Goal: Information Seeking & Learning: Learn about a topic

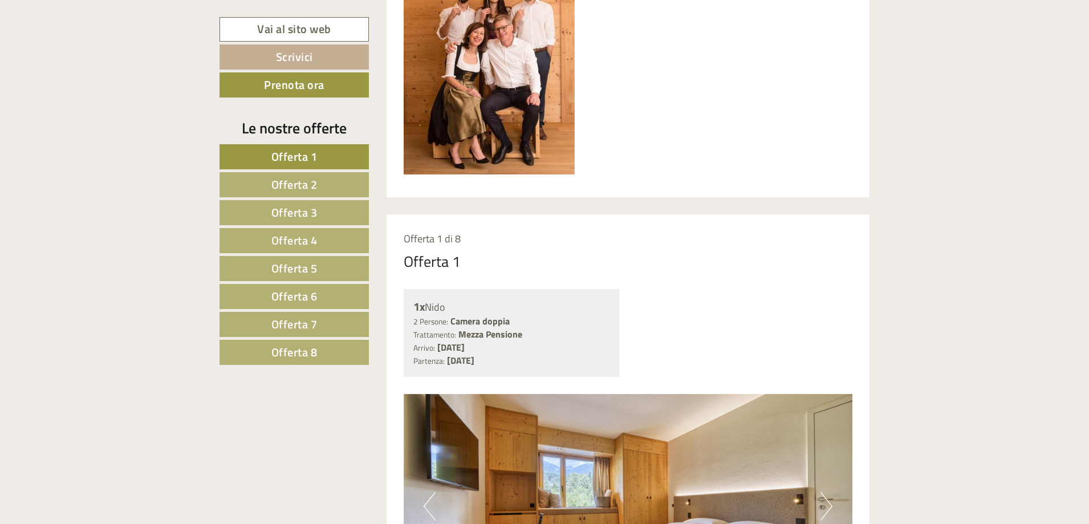
scroll to position [969, 0]
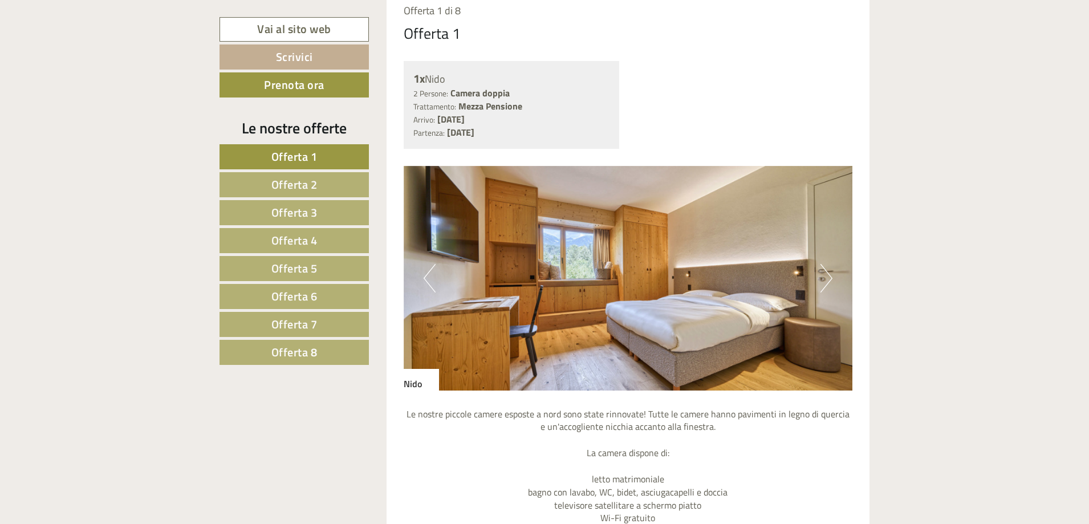
click at [823, 286] on button "Next" at bounding box center [826, 278] width 12 height 29
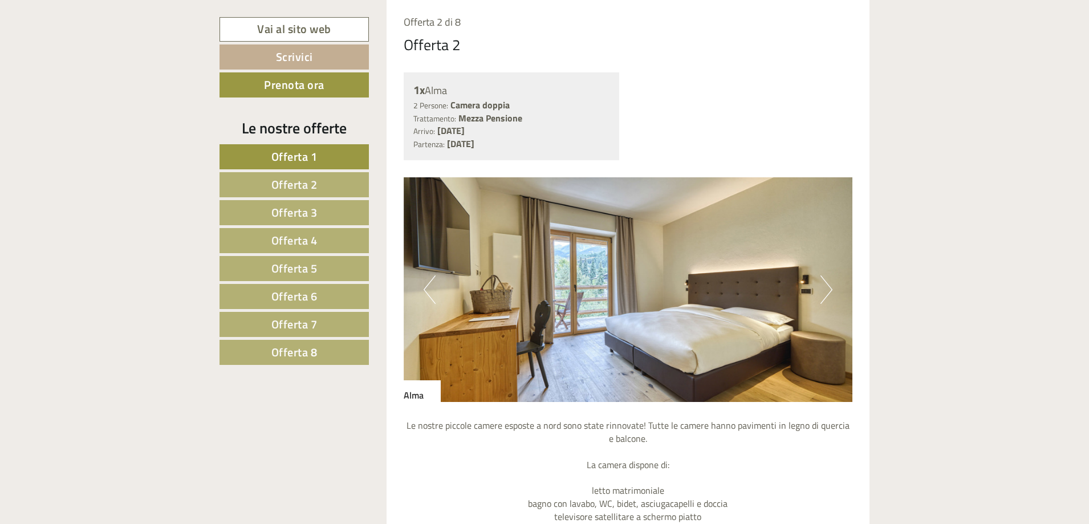
scroll to position [1824, 0]
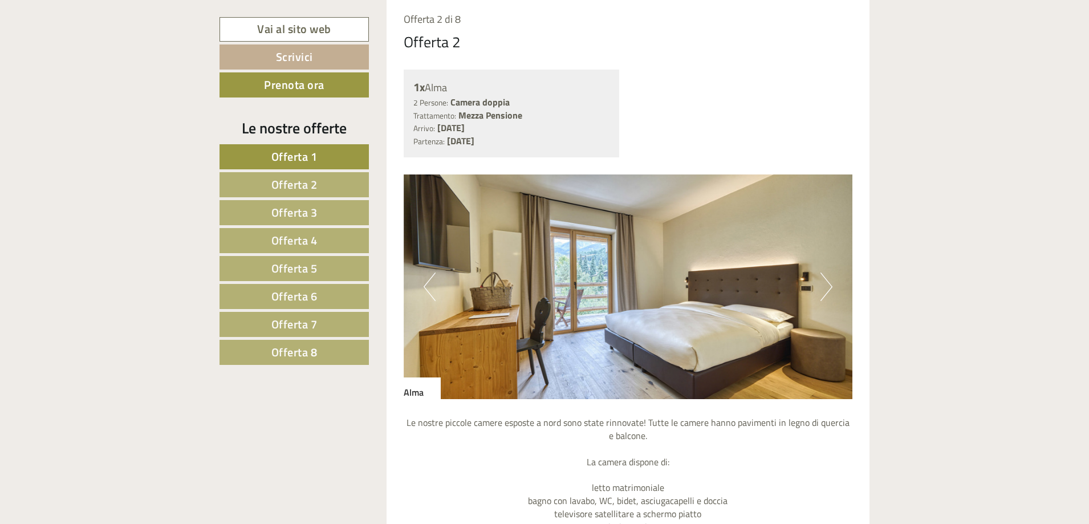
click at [821, 286] on button "Next" at bounding box center [826, 287] width 12 height 29
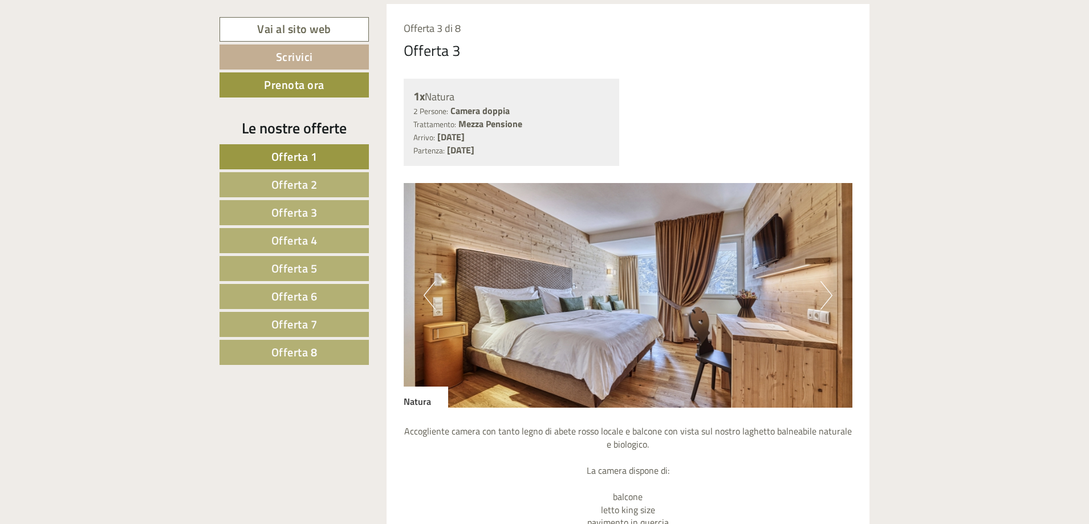
scroll to position [2737, 0]
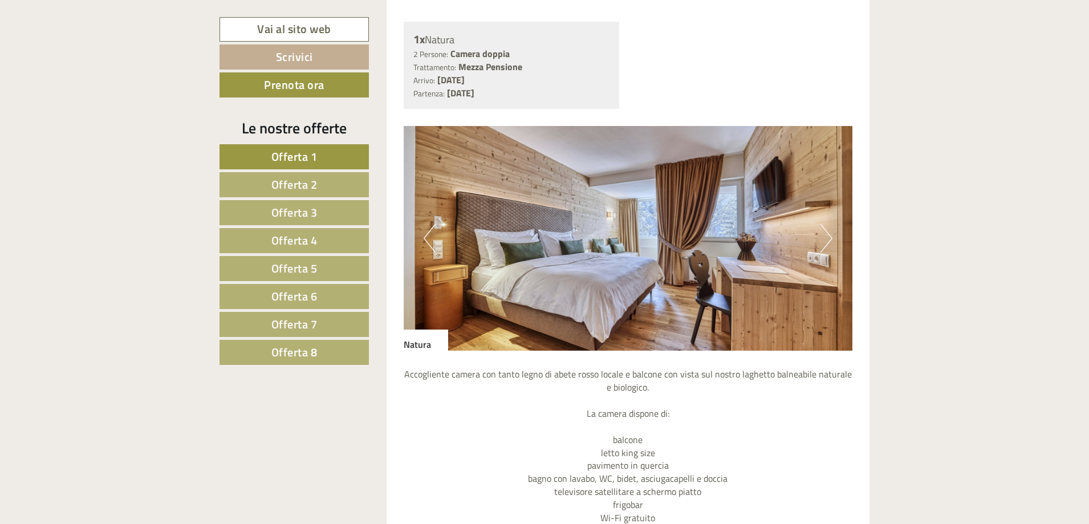
click at [822, 250] on button "Next" at bounding box center [826, 238] width 12 height 29
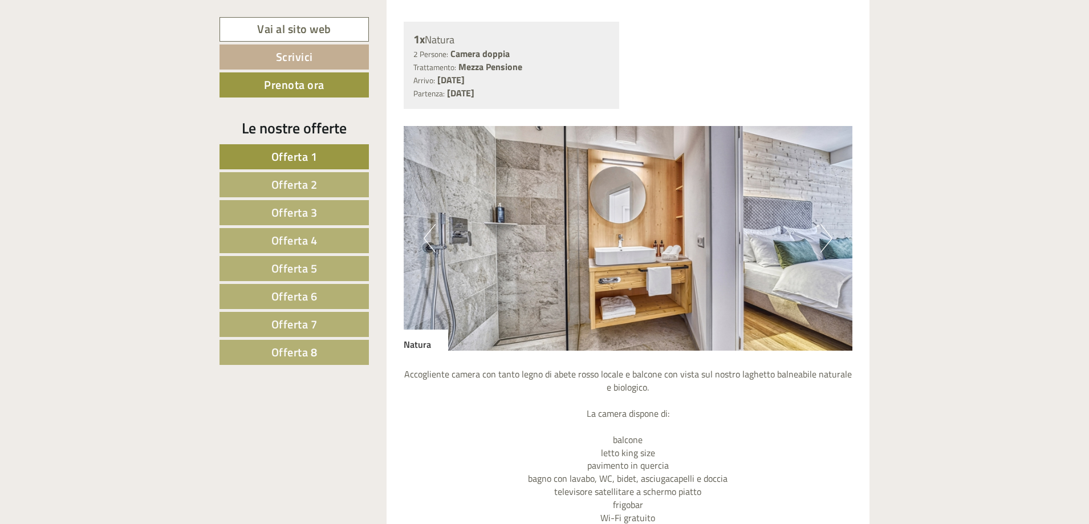
click at [822, 250] on button "Next" at bounding box center [826, 238] width 12 height 29
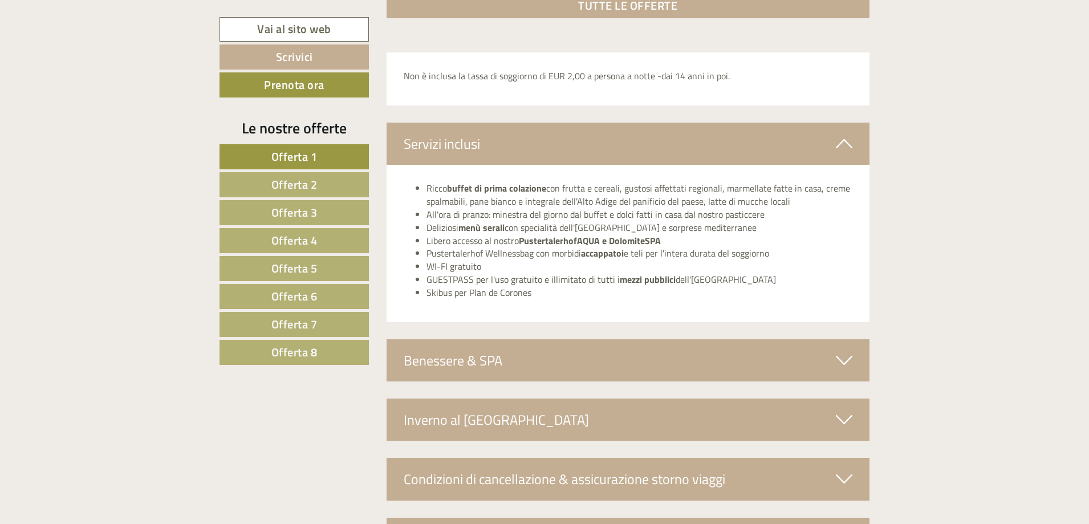
scroll to position [3649, 0]
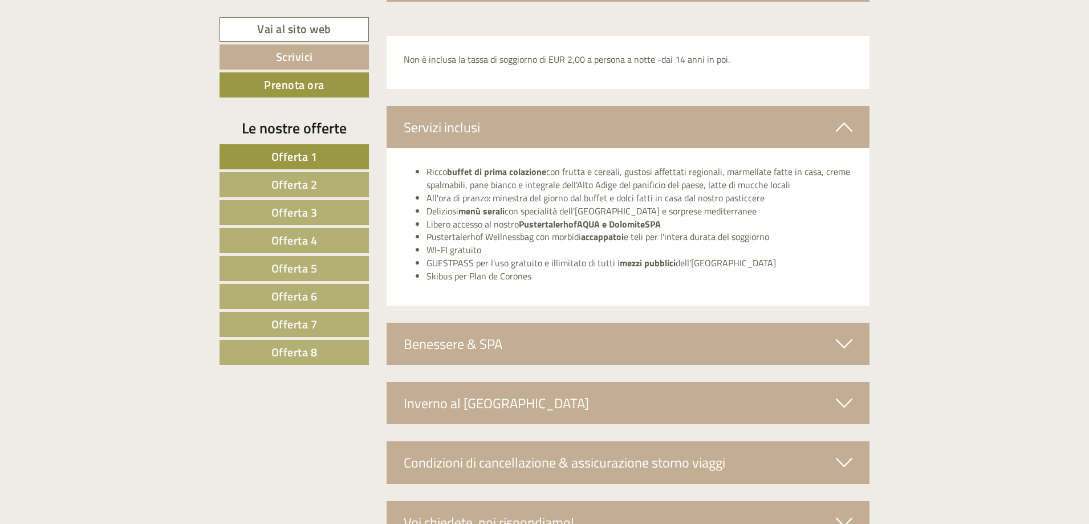
click at [692, 338] on div "Benessere & SPA" at bounding box center [628, 344] width 483 height 42
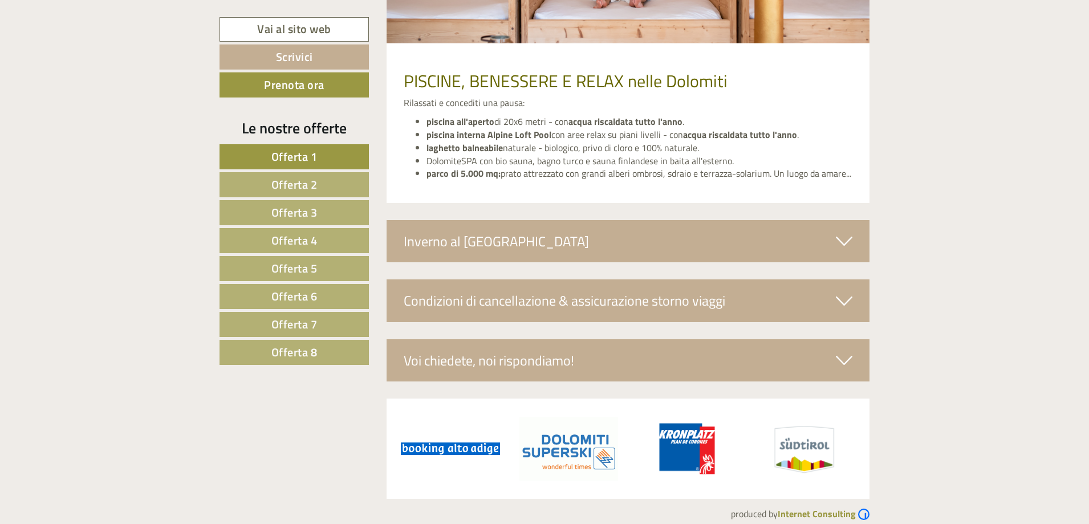
scroll to position [4219, 0]
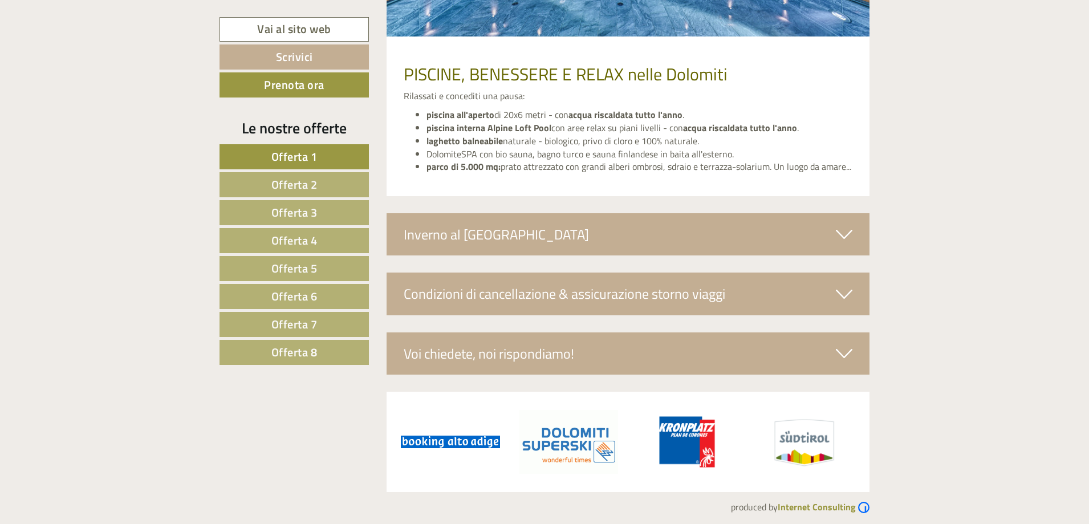
click at [632, 229] on div "Inverno al [GEOGRAPHIC_DATA]" at bounding box center [628, 234] width 483 height 42
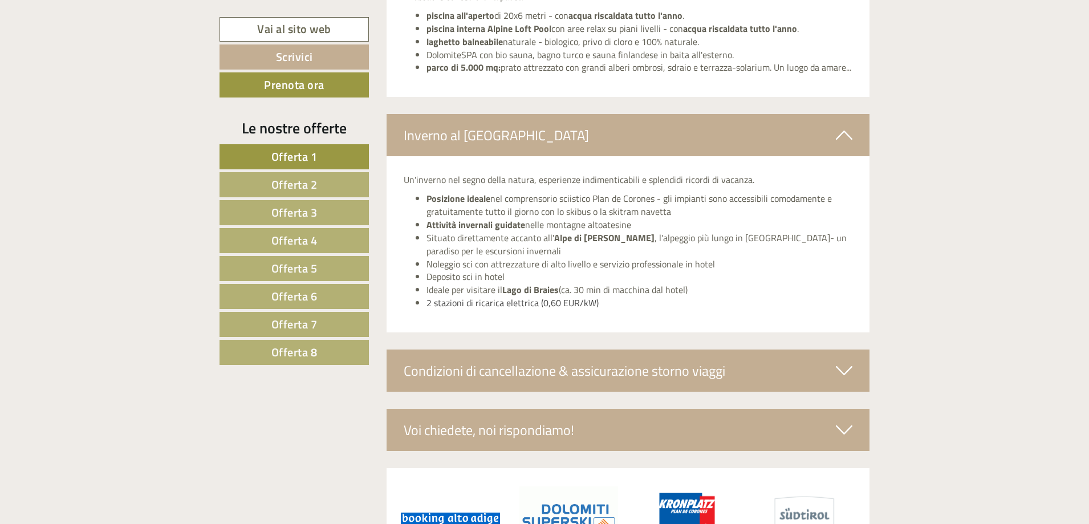
scroll to position [4390, 0]
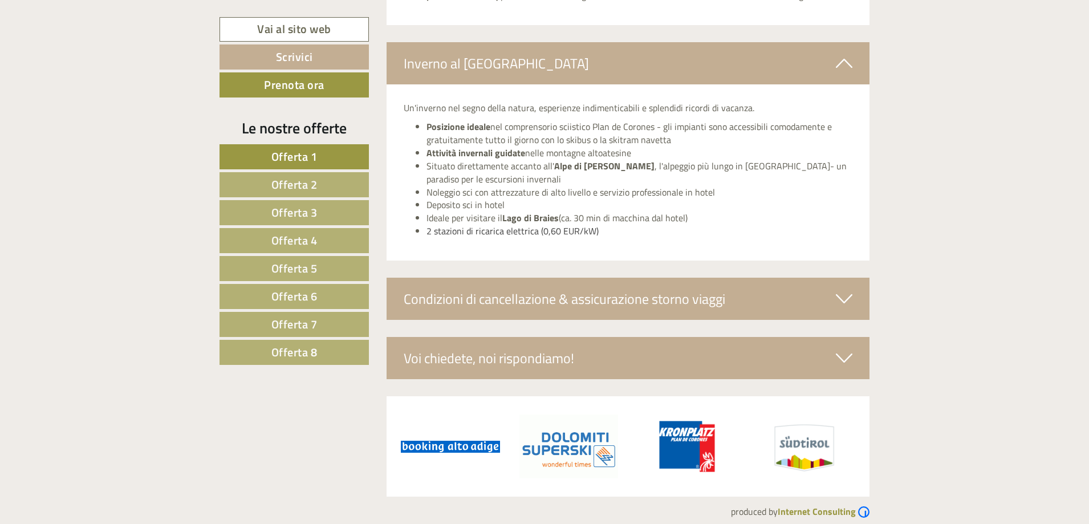
click at [728, 305] on div "Condizioni di cancellazione & assicurazione storno viaggi" at bounding box center [628, 299] width 483 height 42
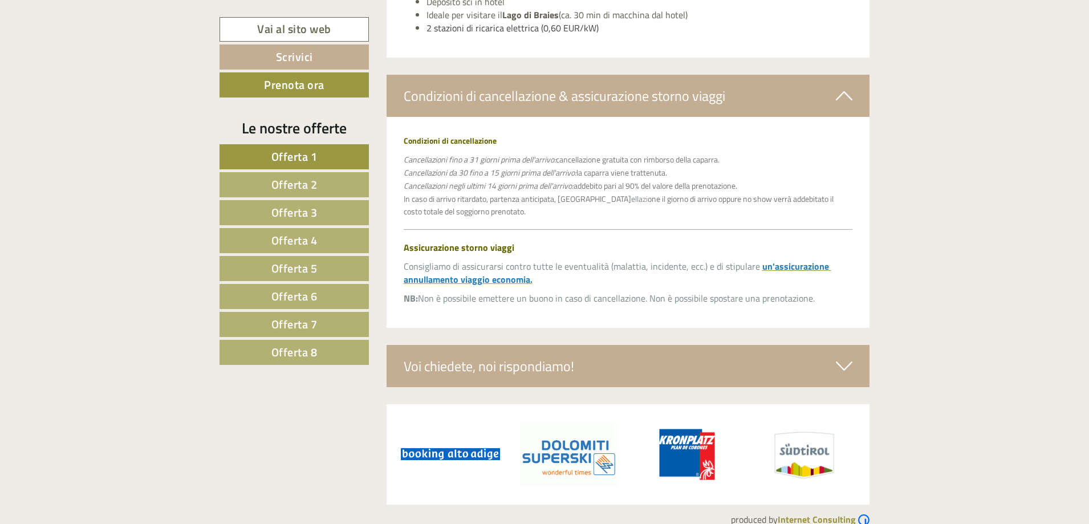
scroll to position [4612, 0]
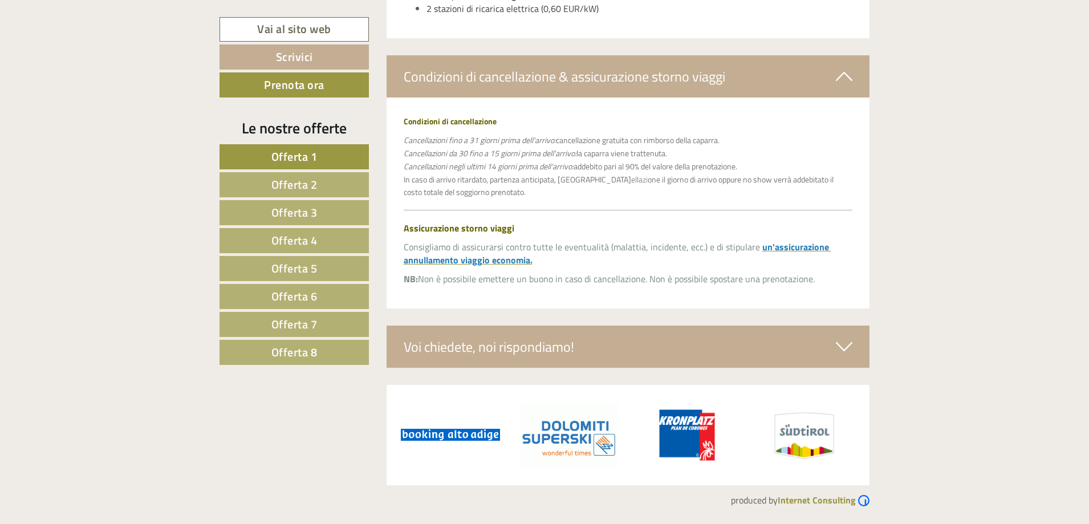
click at [609, 351] on div "Voi chiedete, noi rispondiamo!" at bounding box center [628, 347] width 483 height 42
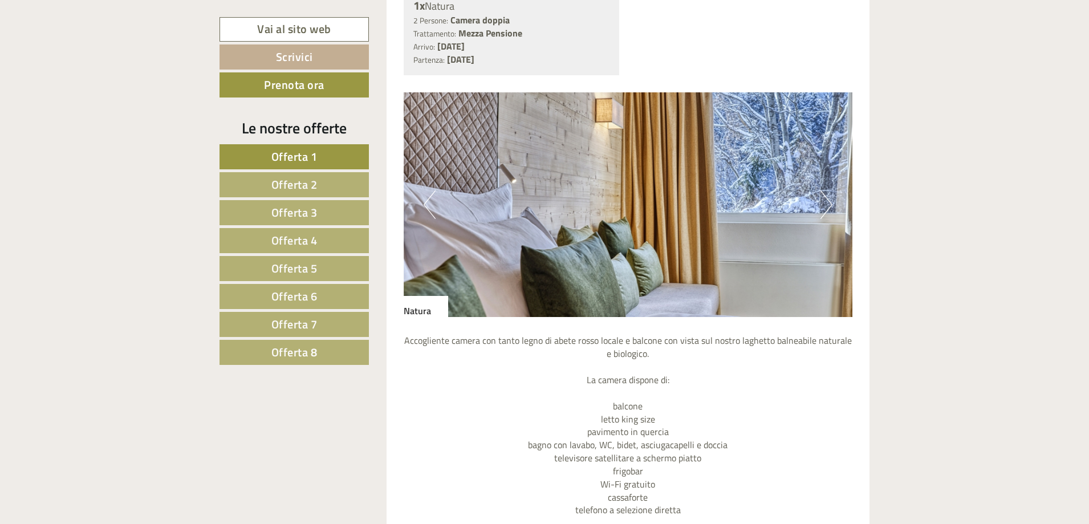
scroll to position [2731, 0]
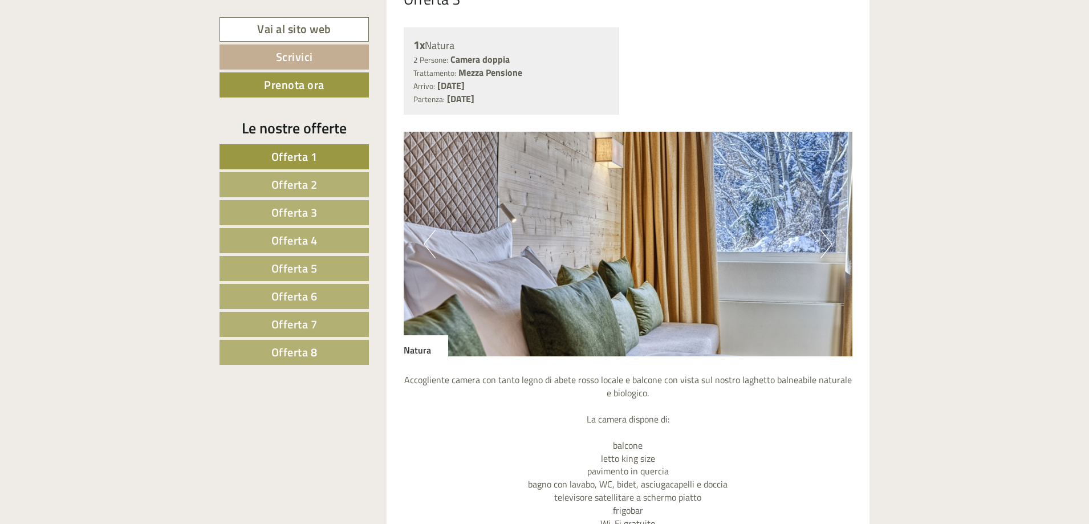
click at [830, 246] on button "Next" at bounding box center [826, 244] width 12 height 29
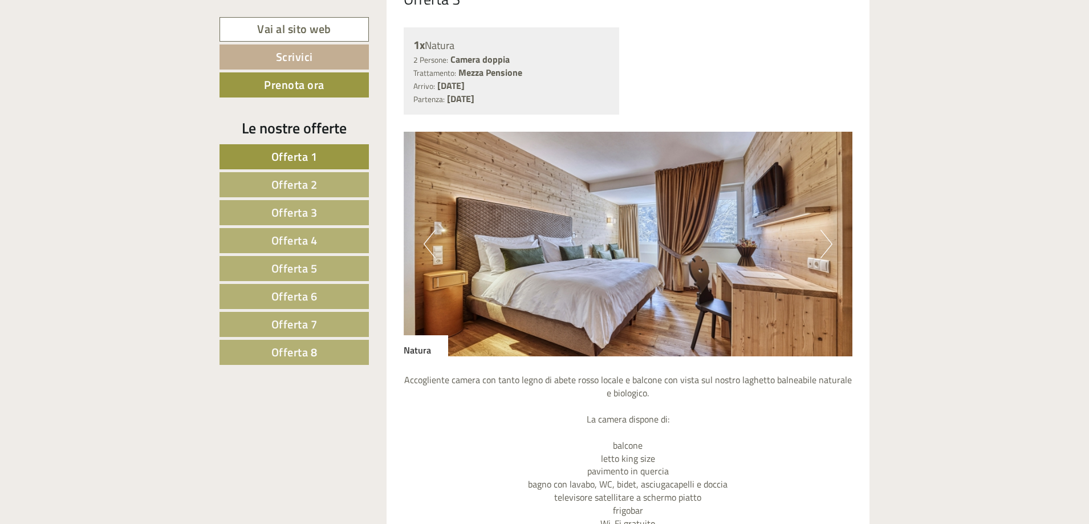
click at [830, 246] on button "Next" at bounding box center [826, 244] width 12 height 29
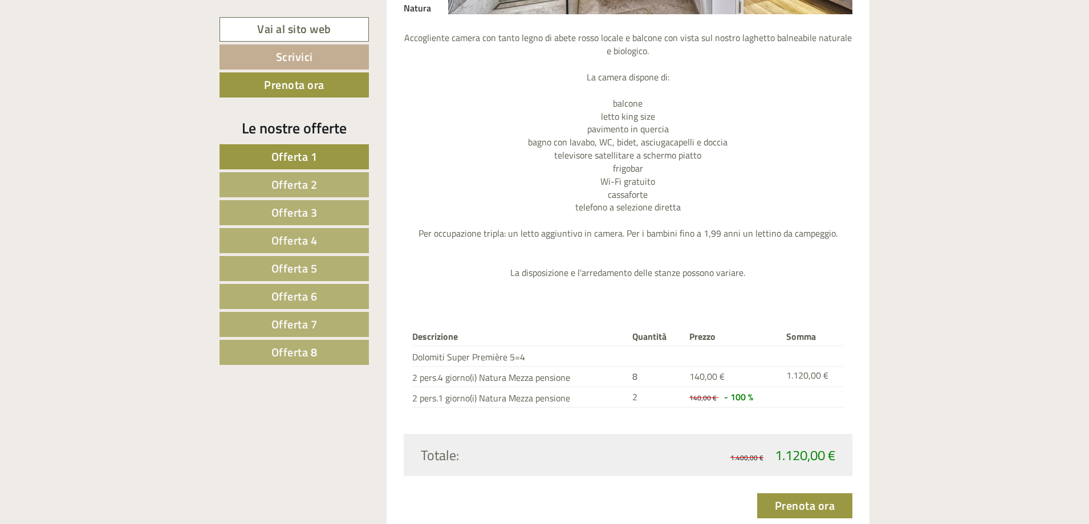
scroll to position [3472, 0]
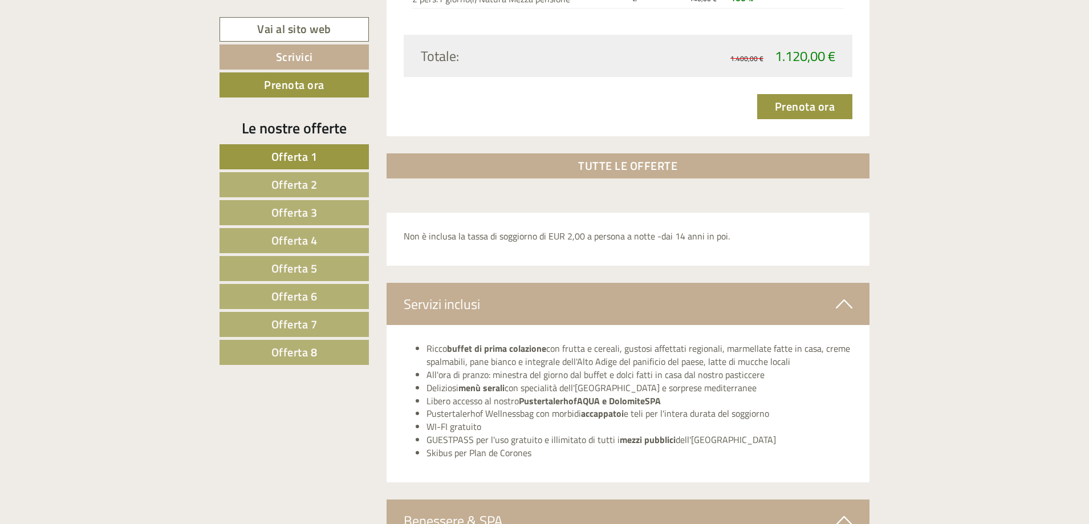
click at [320, 243] on link "Offerta 4" at bounding box center [293, 240] width 149 height 25
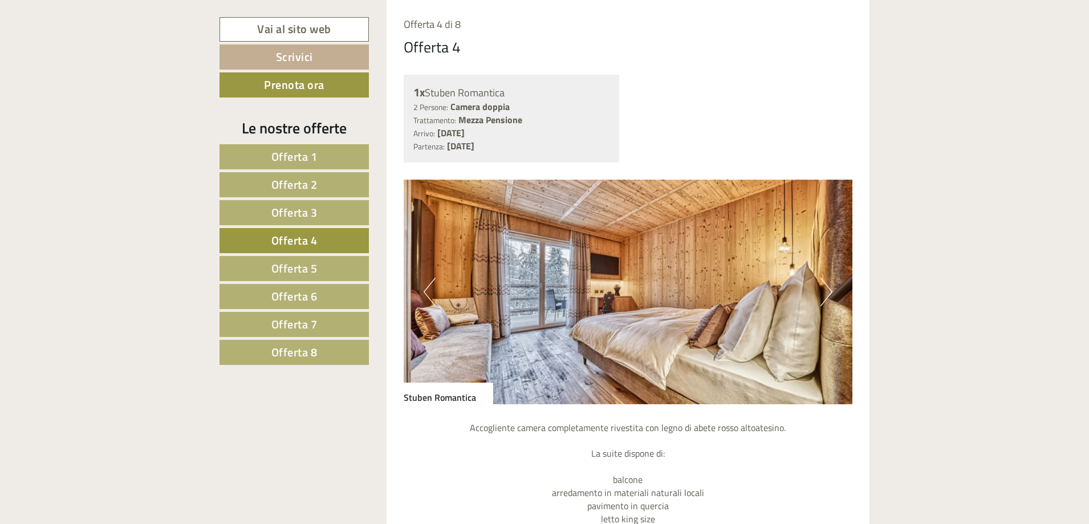
click at [824, 288] on button "Next" at bounding box center [826, 292] width 12 height 29
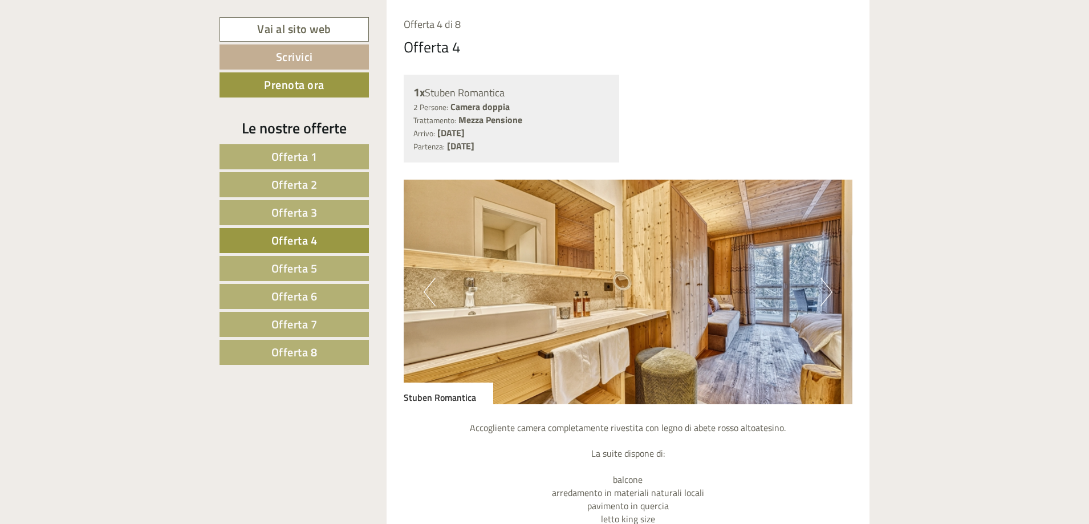
click at [824, 288] on button "Next" at bounding box center [826, 292] width 12 height 29
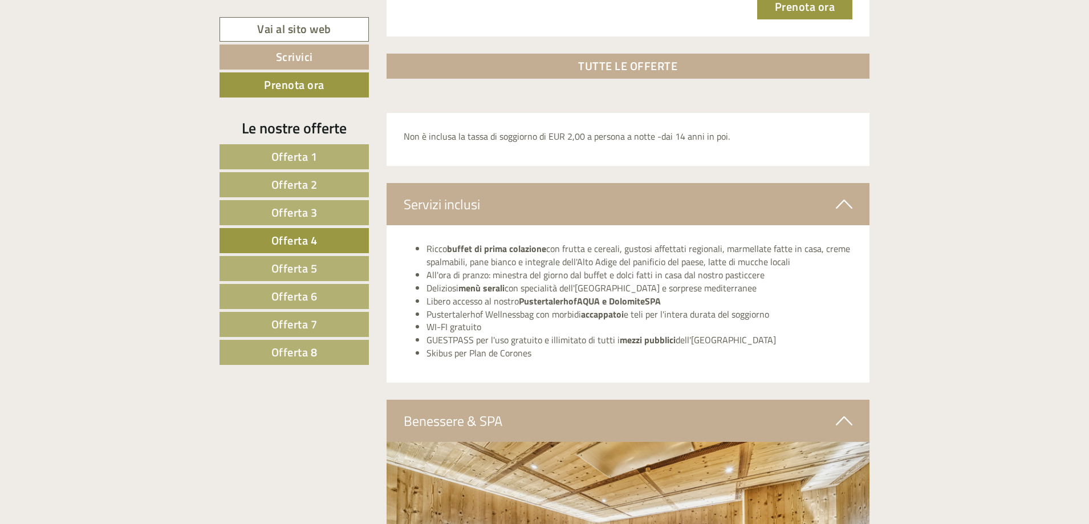
scroll to position [1868, 0]
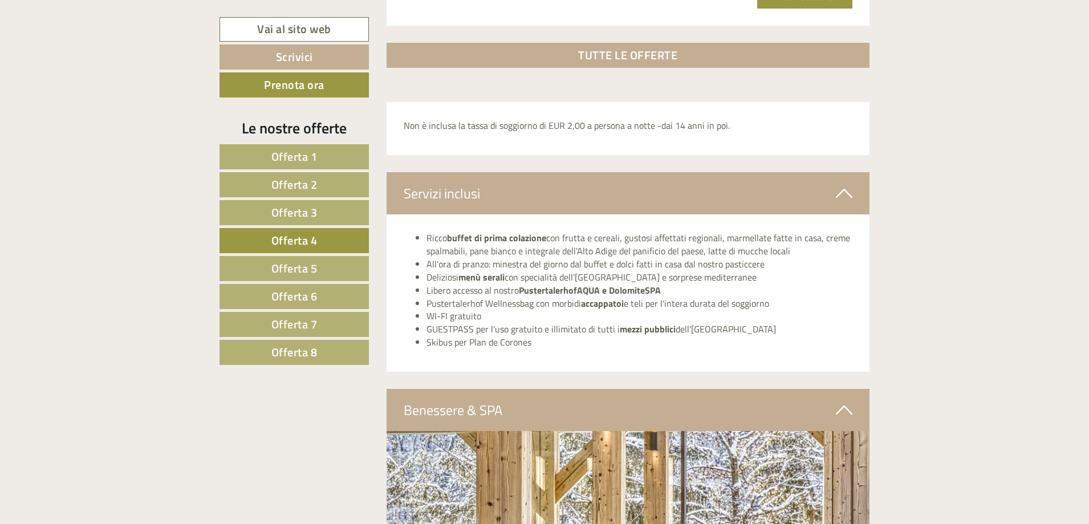
click at [297, 275] on span "Offerta 5" at bounding box center [294, 268] width 46 height 18
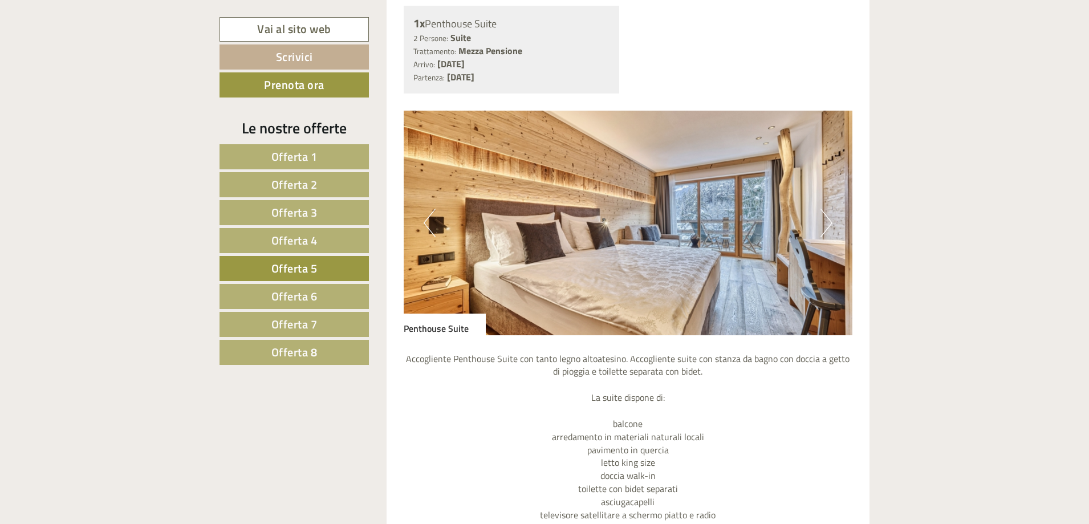
scroll to position [1013, 0]
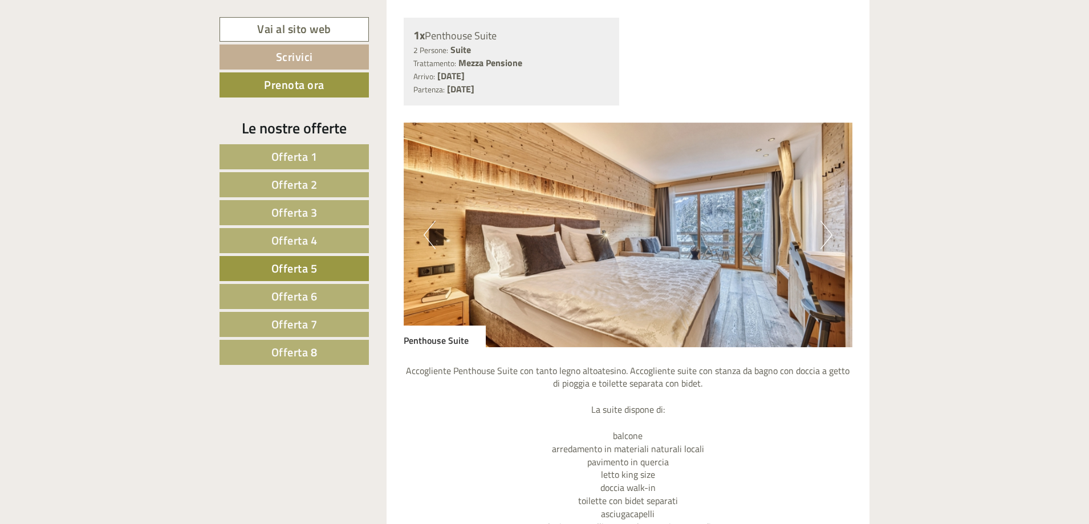
click at [828, 235] on button "Next" at bounding box center [826, 235] width 12 height 29
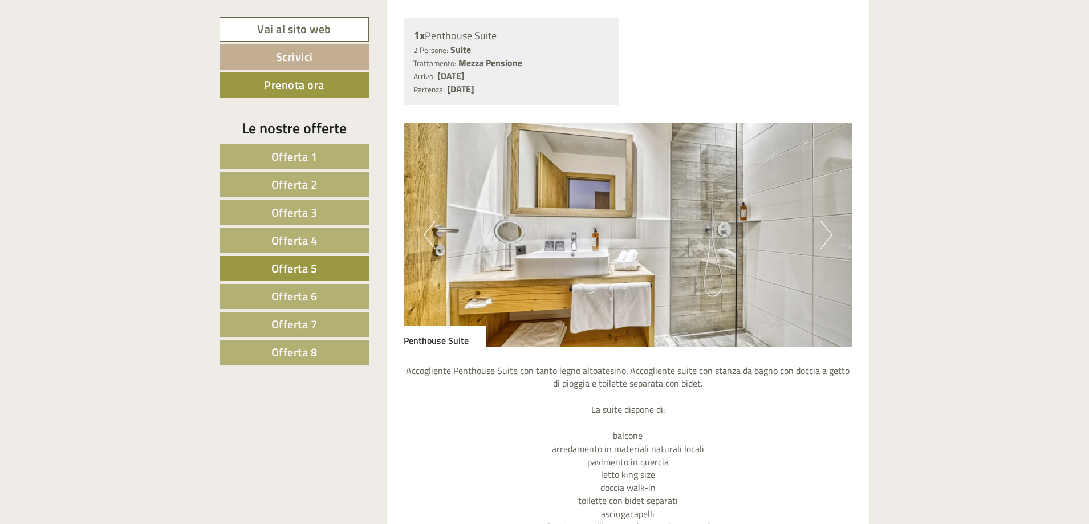
click at [828, 235] on button "Next" at bounding box center [826, 235] width 12 height 29
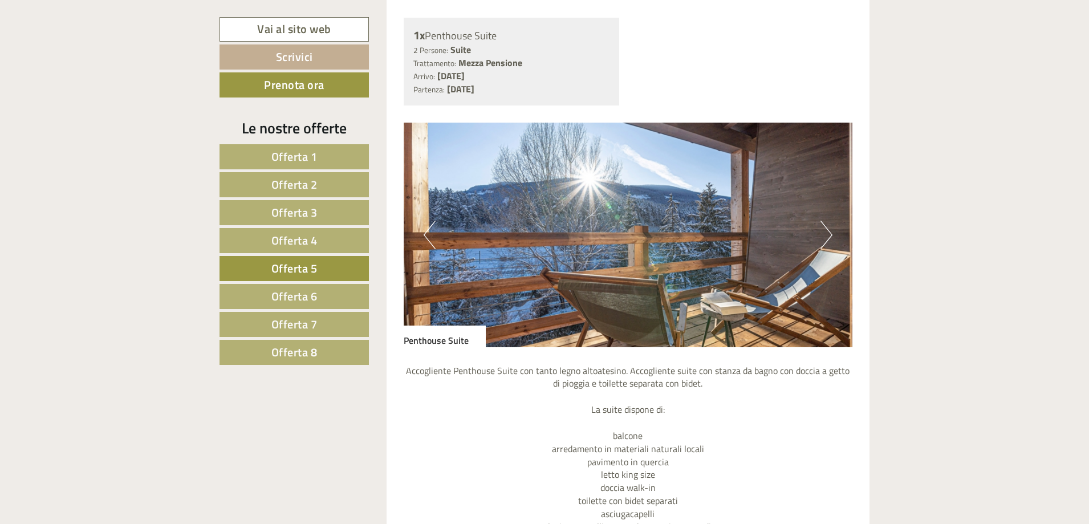
click at [828, 235] on button "Next" at bounding box center [826, 235] width 12 height 29
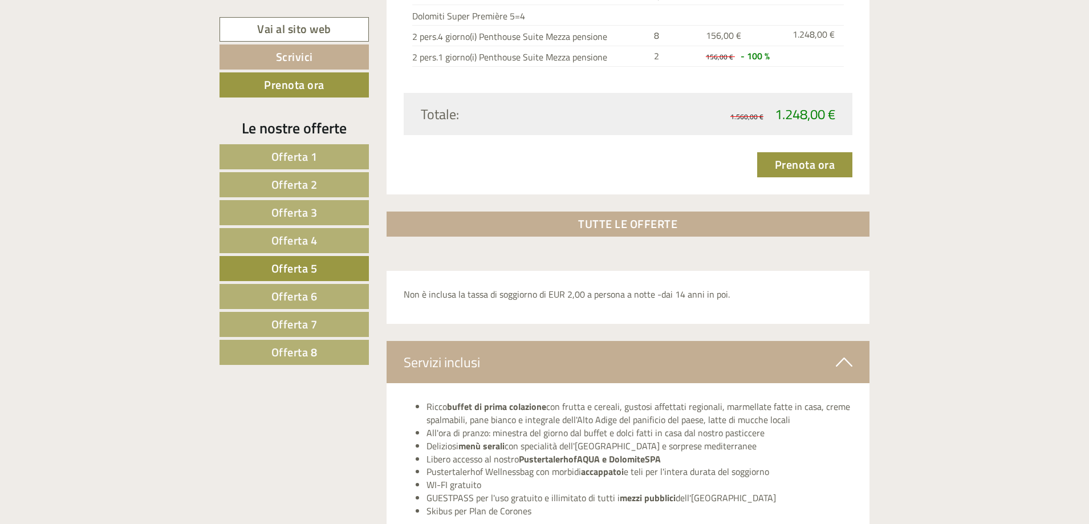
scroll to position [1754, 0]
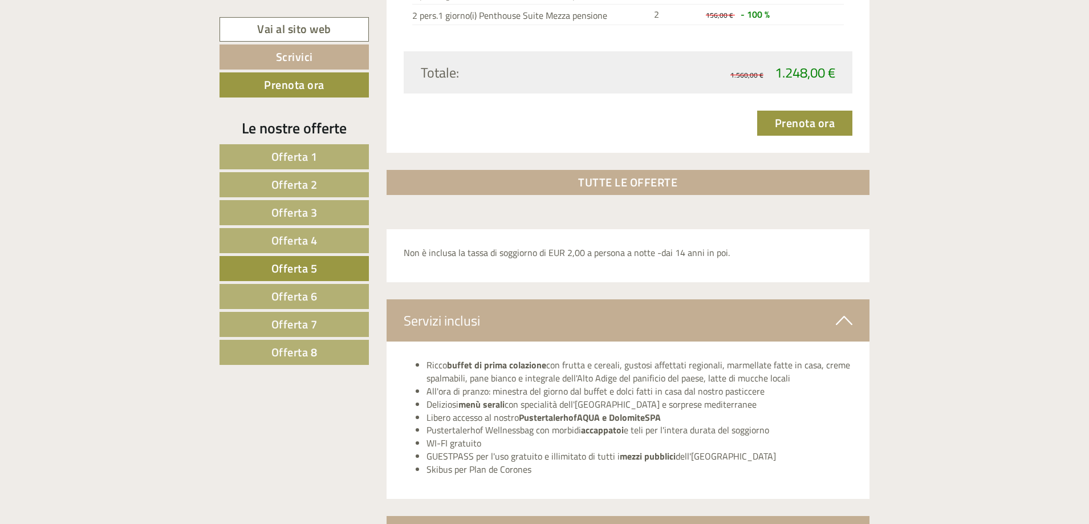
click at [325, 301] on link "Offerta 6" at bounding box center [293, 296] width 149 height 25
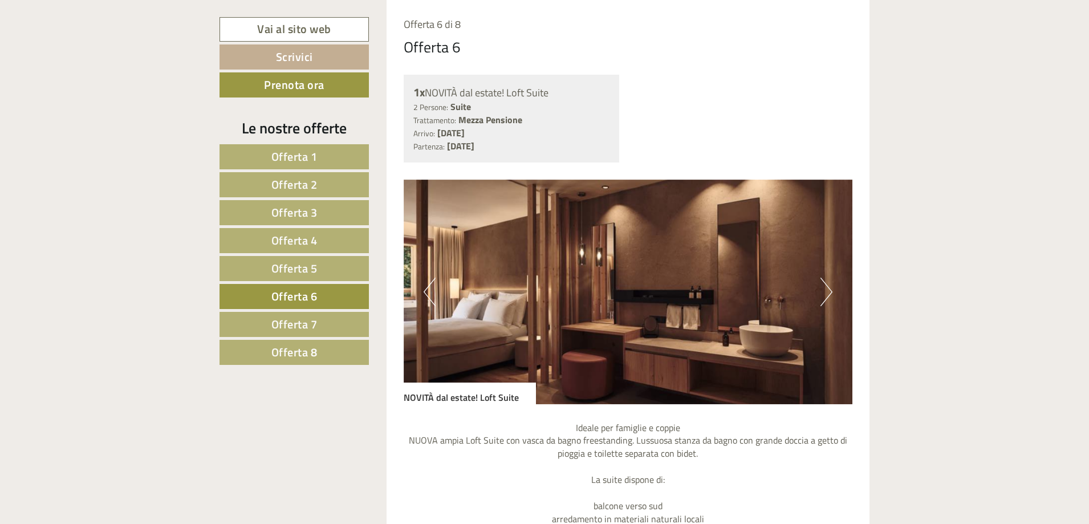
click at [831, 299] on button "Next" at bounding box center [826, 292] width 12 height 29
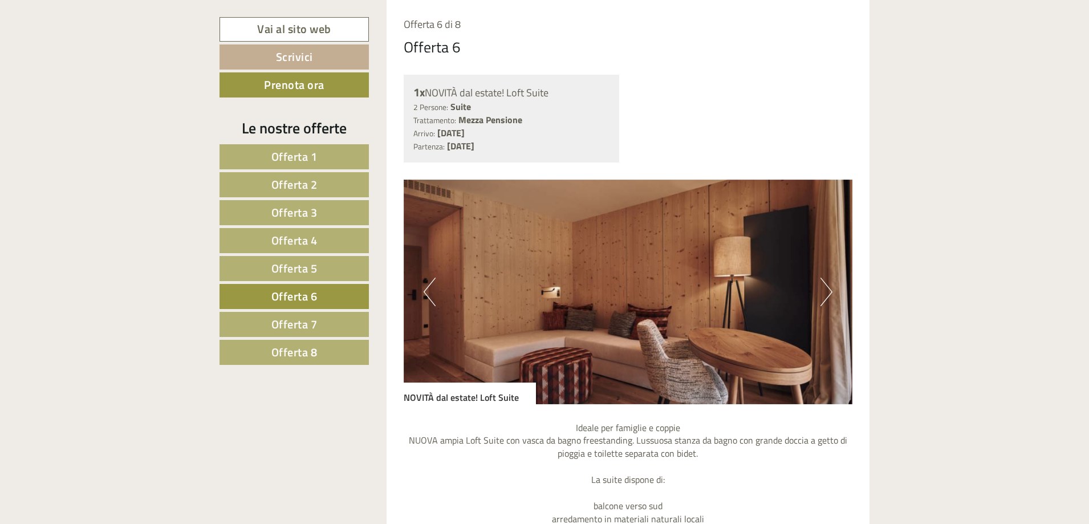
click at [831, 299] on button "Next" at bounding box center [826, 292] width 12 height 29
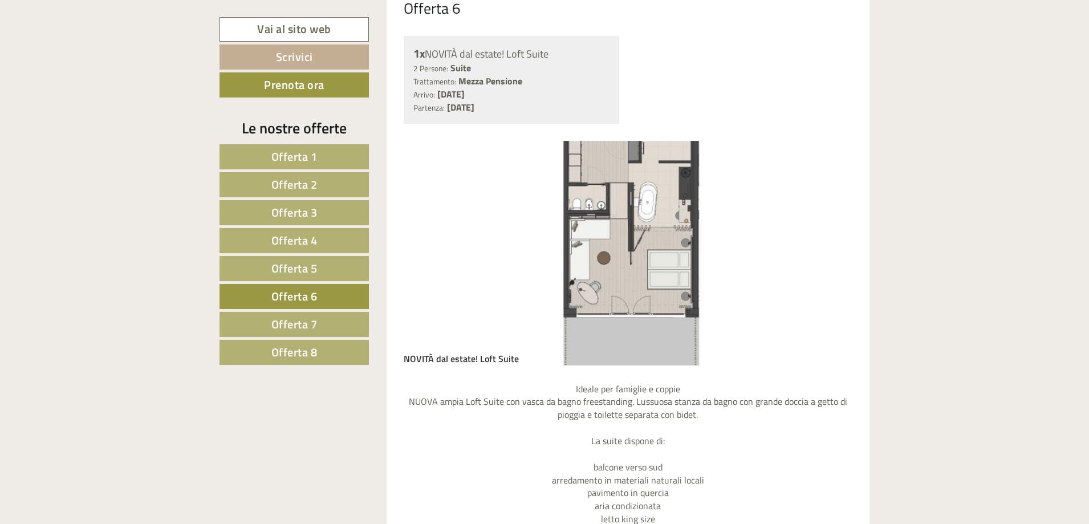
scroll to position [1013, 0]
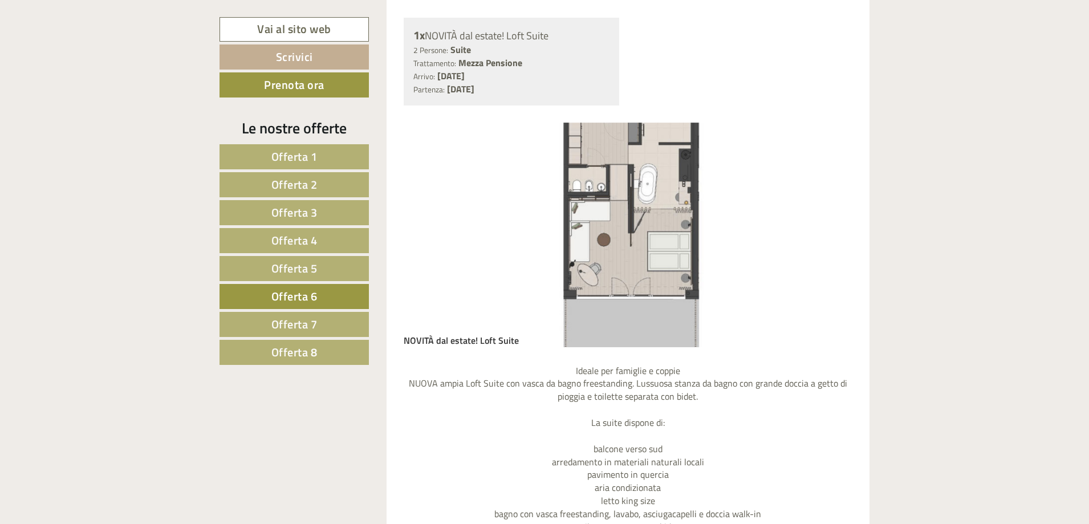
click at [762, 245] on img at bounding box center [628, 235] width 449 height 225
click at [829, 245] on button "Next" at bounding box center [826, 235] width 12 height 29
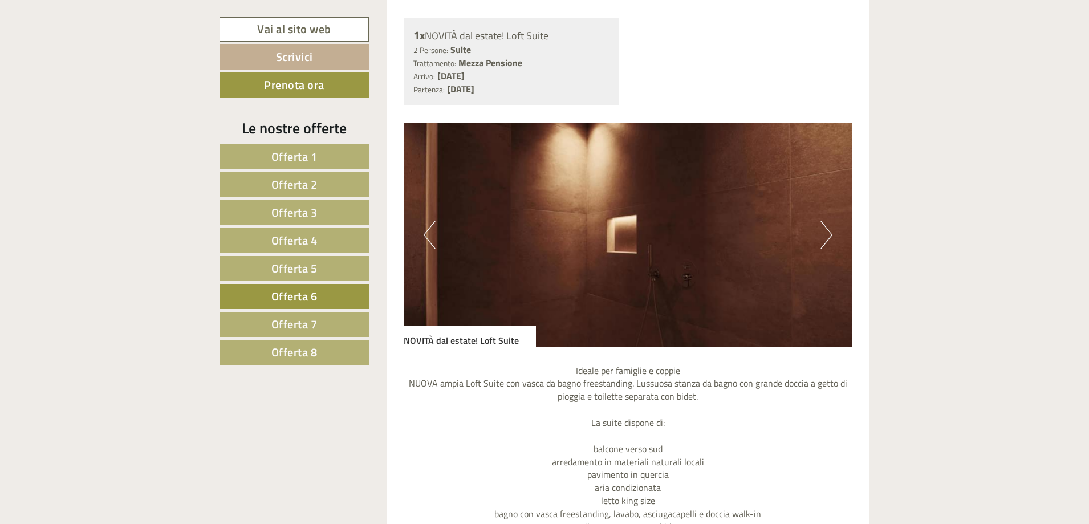
click at [827, 241] on button "Next" at bounding box center [826, 235] width 12 height 29
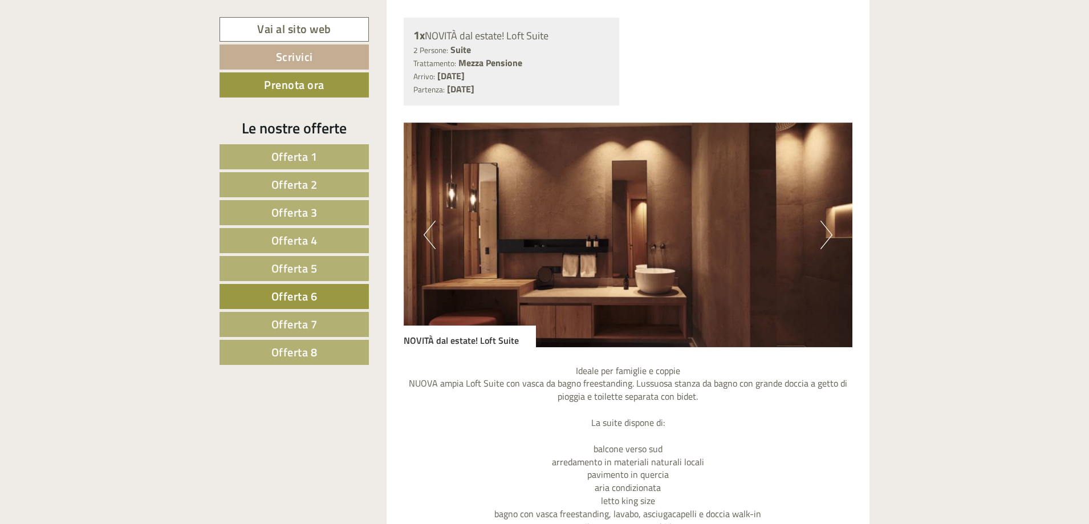
click at [826, 241] on button "Next" at bounding box center [826, 235] width 12 height 29
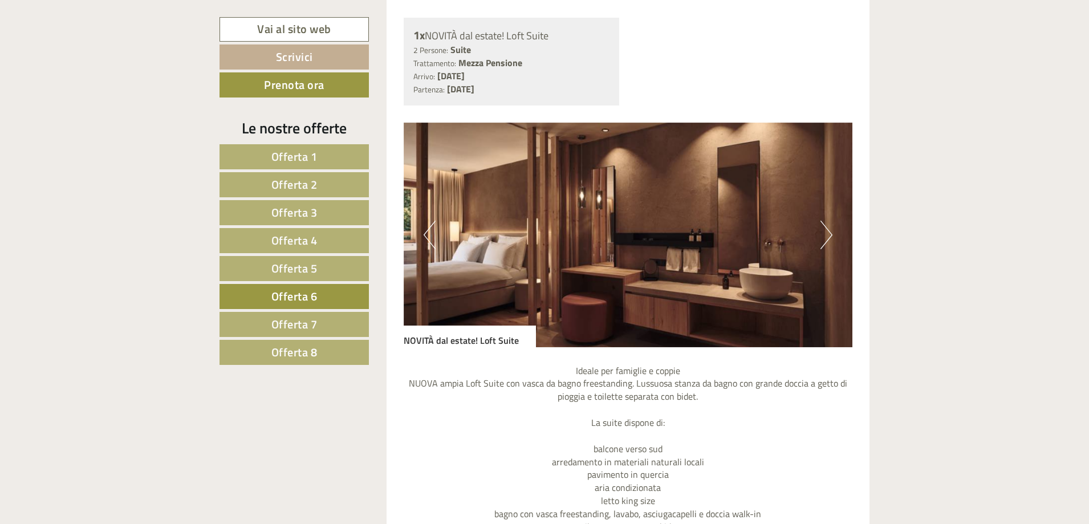
click at [826, 241] on button "Next" at bounding box center [826, 235] width 12 height 29
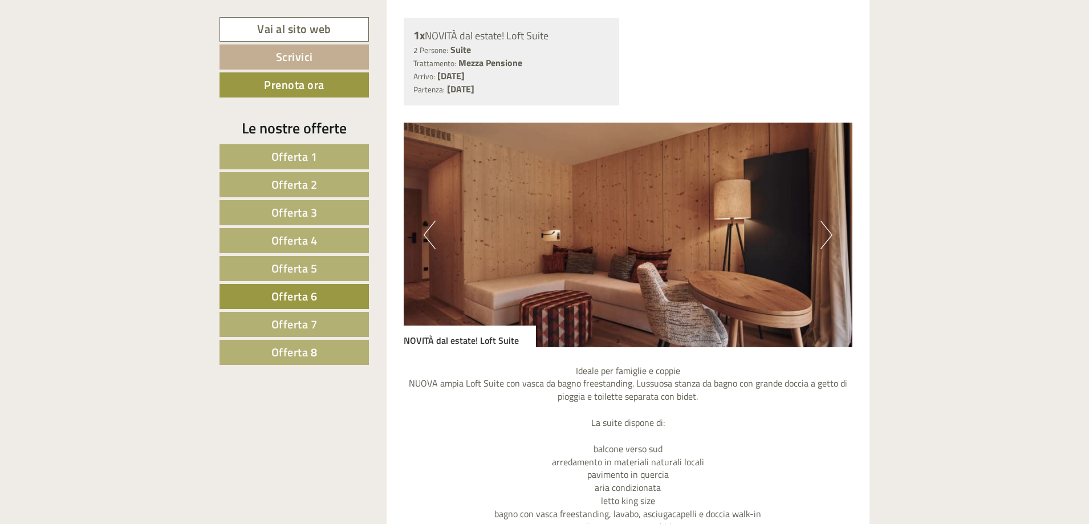
click at [826, 241] on button "Next" at bounding box center [826, 235] width 12 height 29
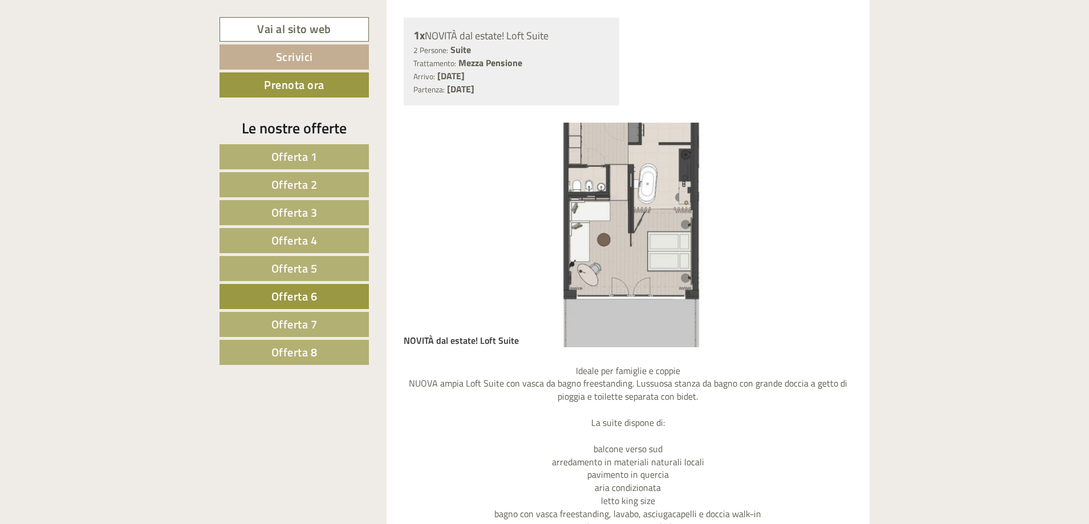
scroll to position [956, 0]
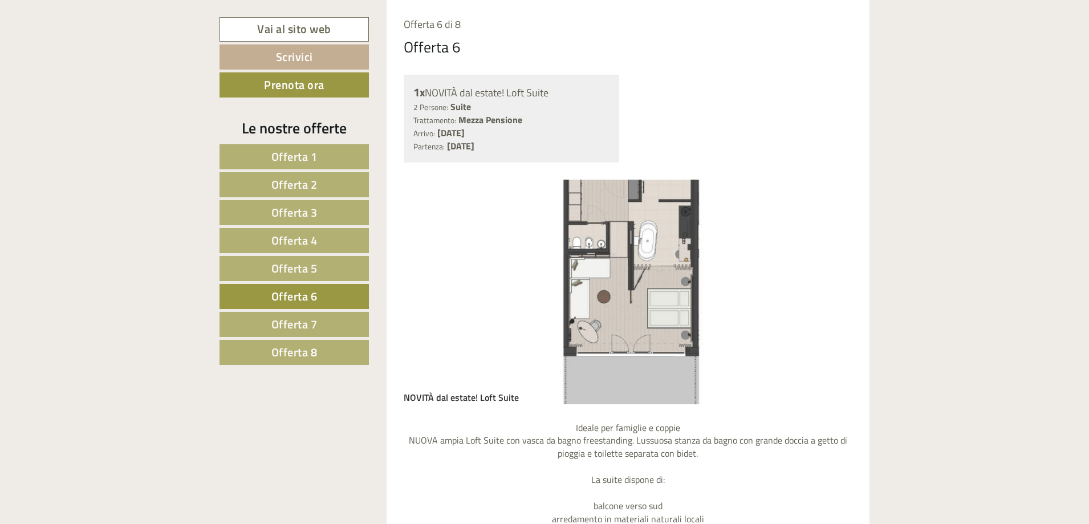
click at [830, 286] on button "Next" at bounding box center [826, 292] width 12 height 29
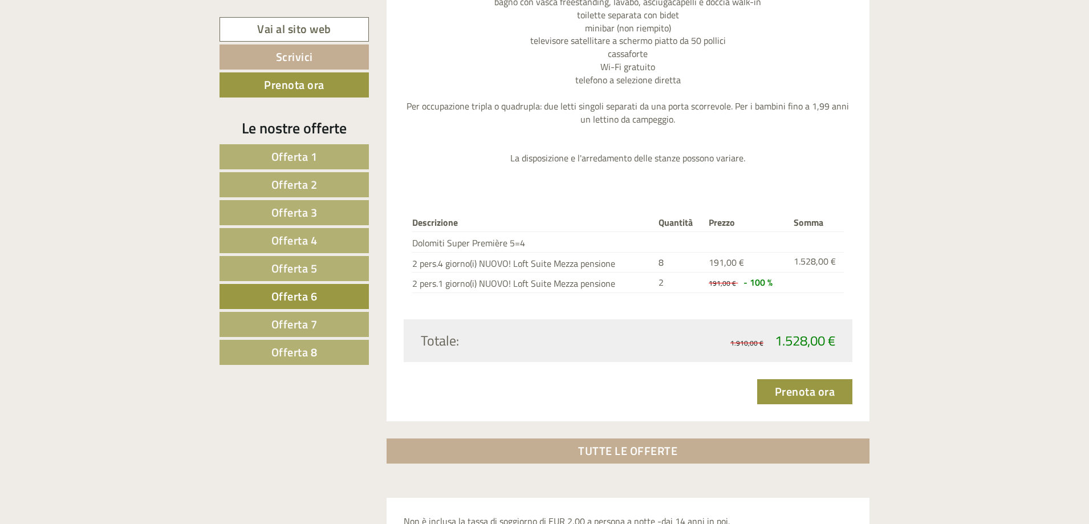
scroll to position [1583, 0]
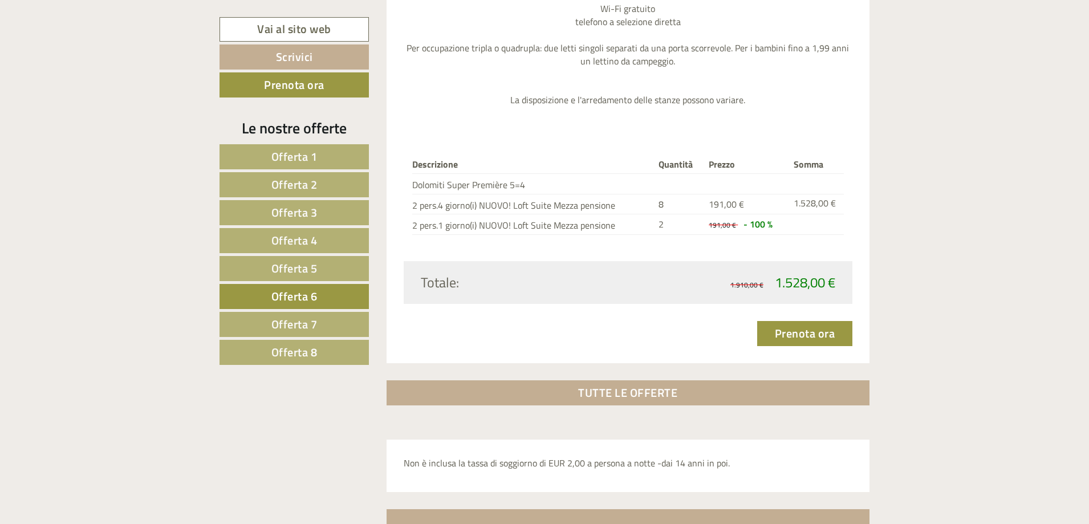
click at [338, 316] on link "Offerta 7" at bounding box center [293, 324] width 149 height 25
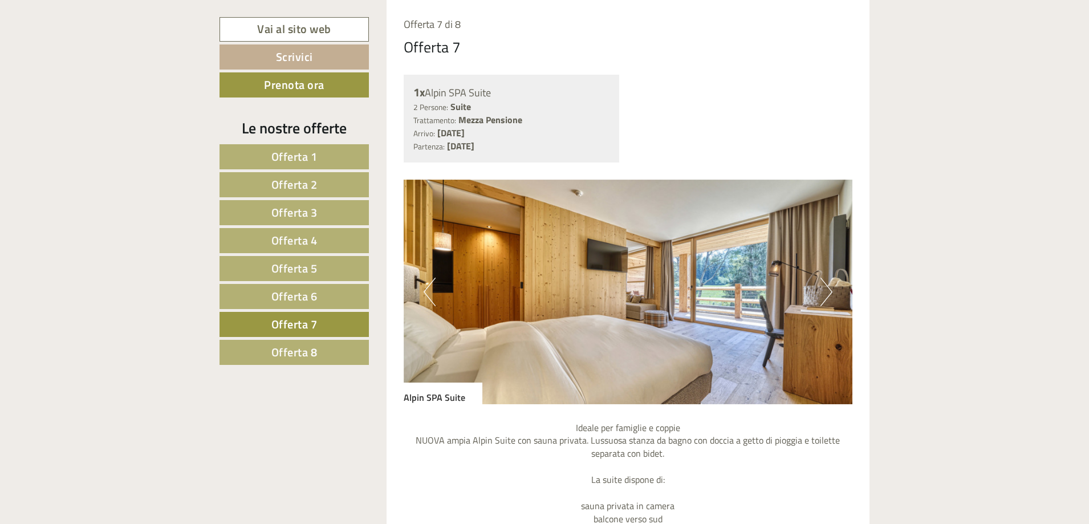
click at [827, 287] on button "Next" at bounding box center [826, 292] width 12 height 29
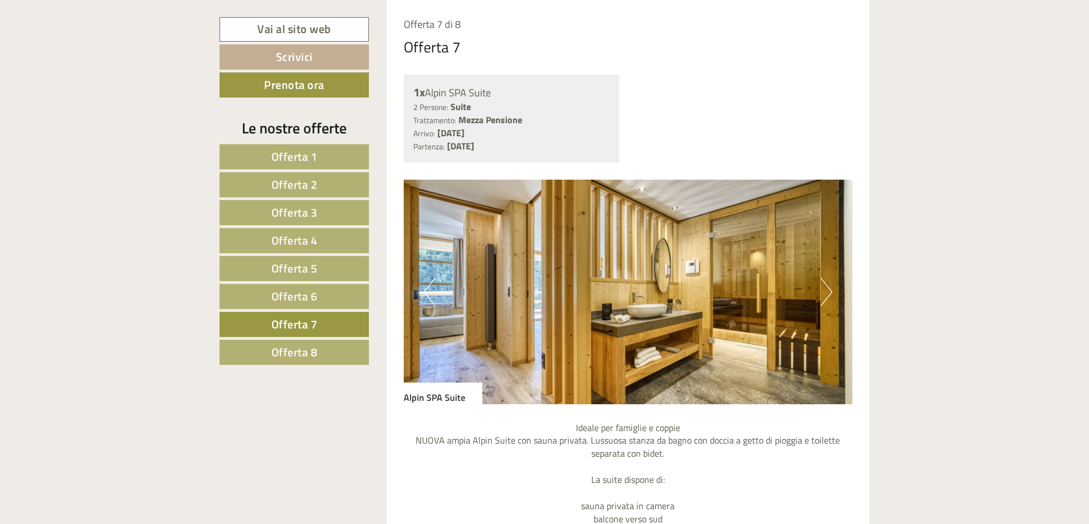
click at [827, 287] on button "Next" at bounding box center [826, 292] width 12 height 29
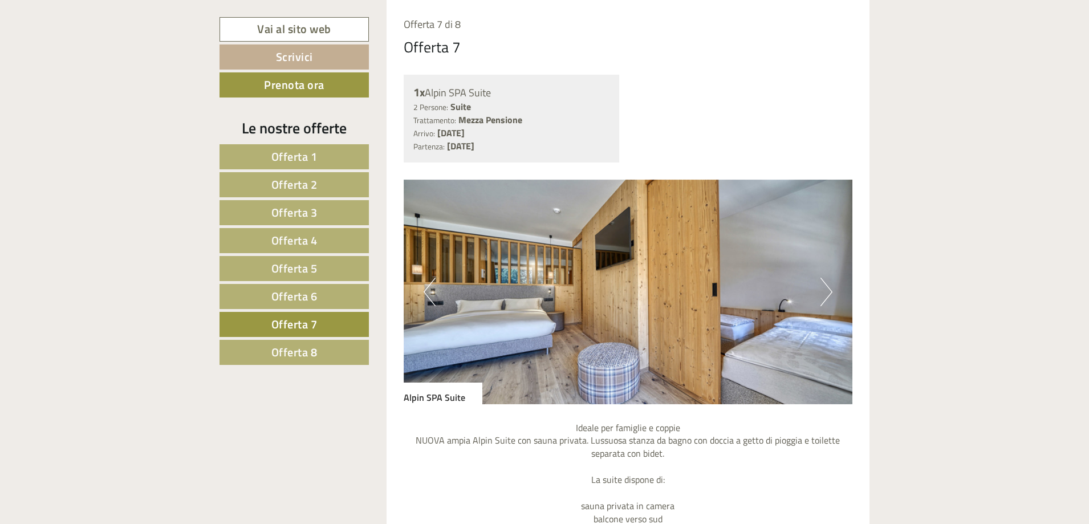
click at [827, 290] on button "Next" at bounding box center [826, 292] width 12 height 29
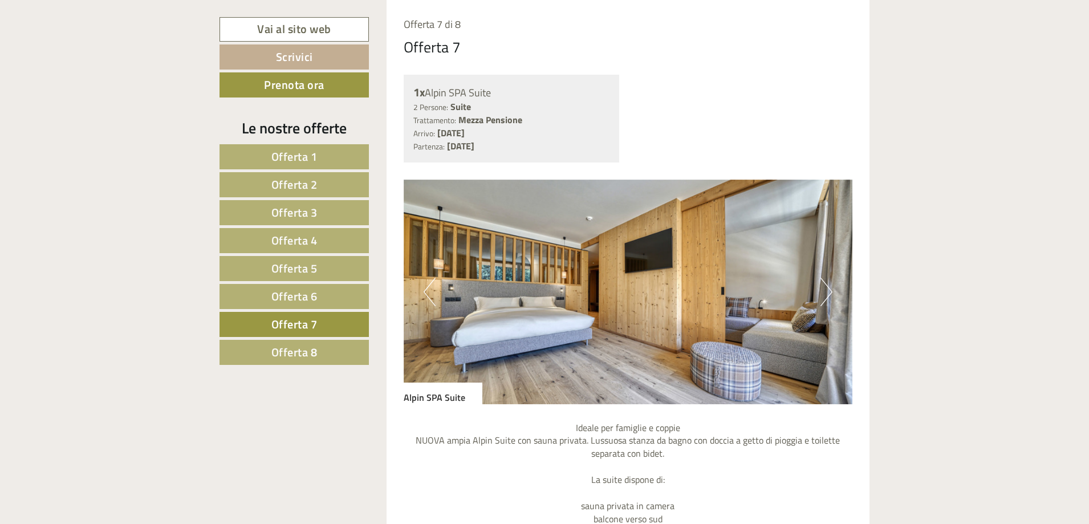
click at [306, 343] on span "Offerta 8" at bounding box center [294, 352] width 46 height 18
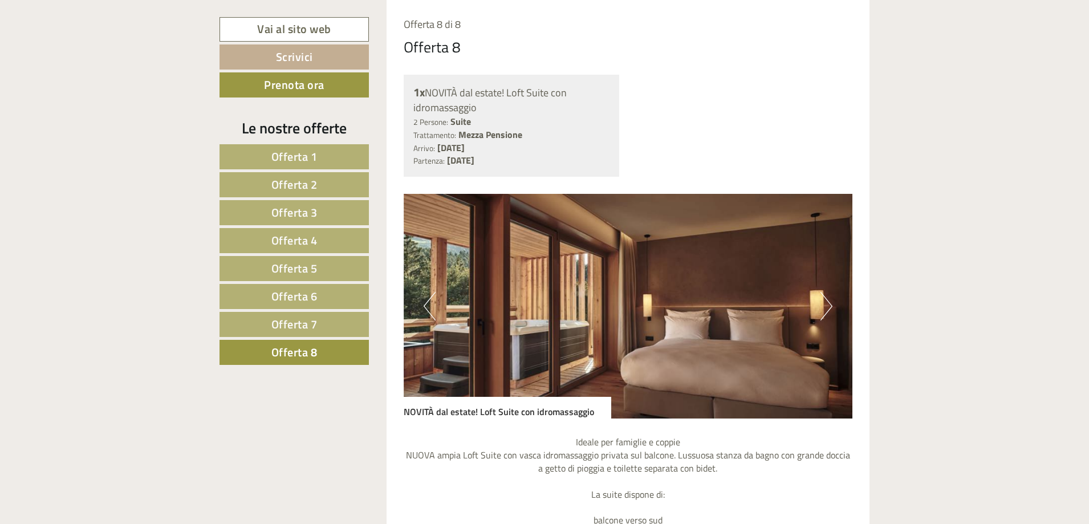
click at [823, 304] on button "Next" at bounding box center [826, 306] width 12 height 29
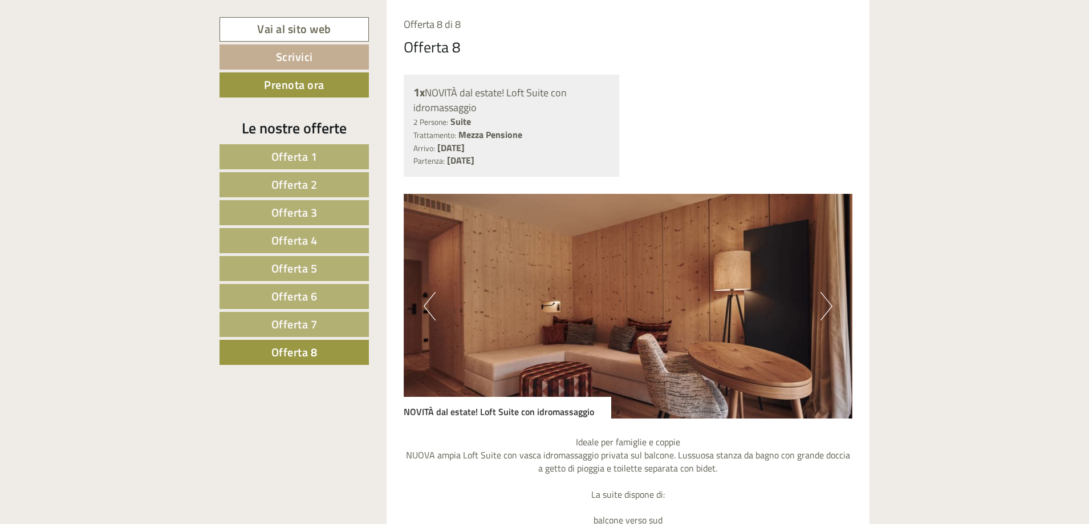
click at [823, 304] on button "Next" at bounding box center [826, 306] width 12 height 29
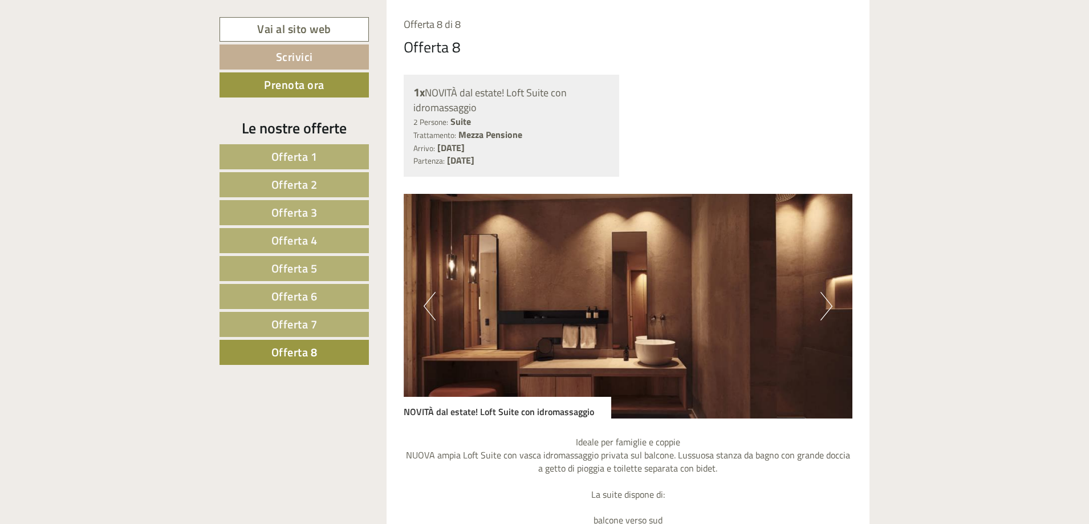
click at [823, 304] on button "Next" at bounding box center [826, 306] width 12 height 29
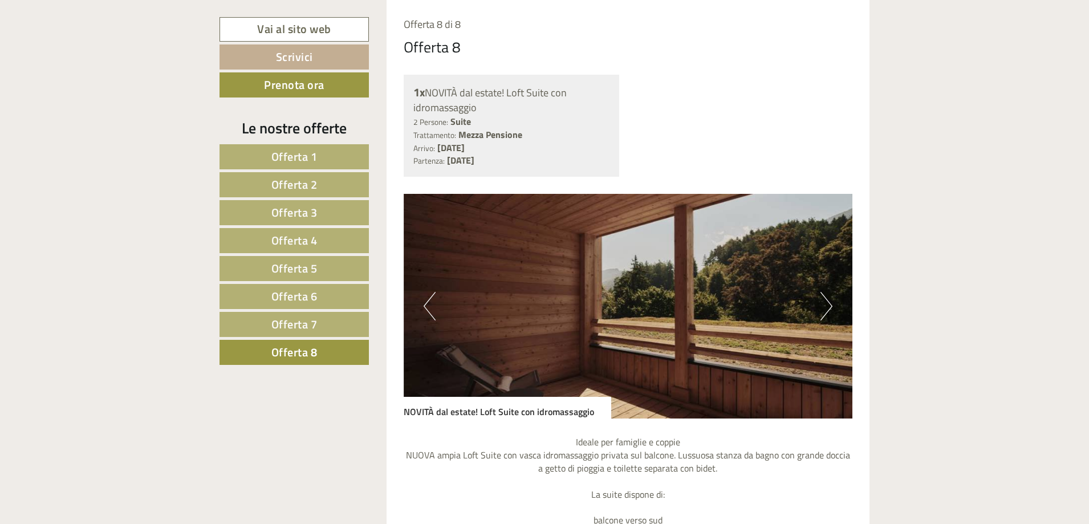
click at [823, 304] on button "Next" at bounding box center [826, 306] width 12 height 29
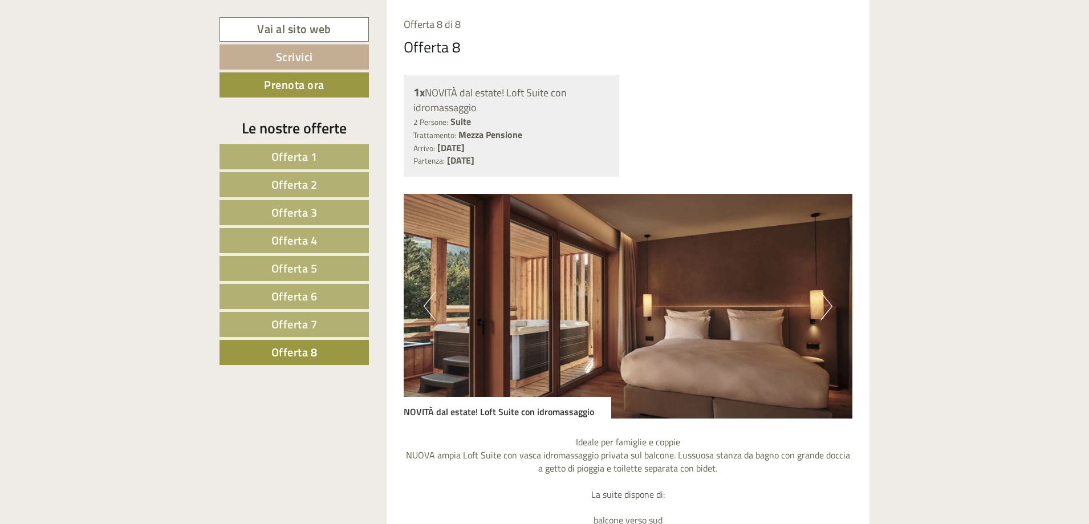
click at [823, 304] on button "Next" at bounding box center [826, 306] width 12 height 29
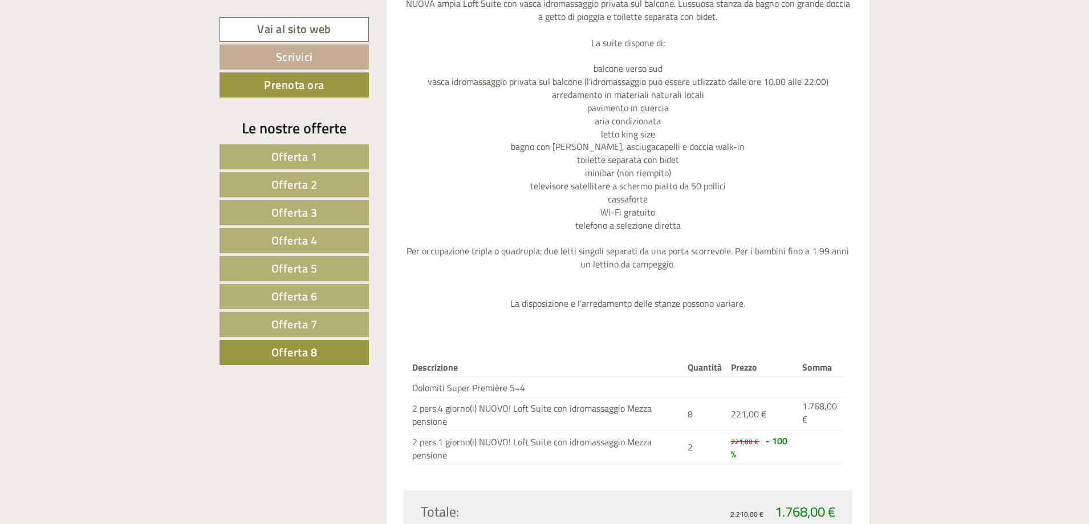
scroll to position [1583, 0]
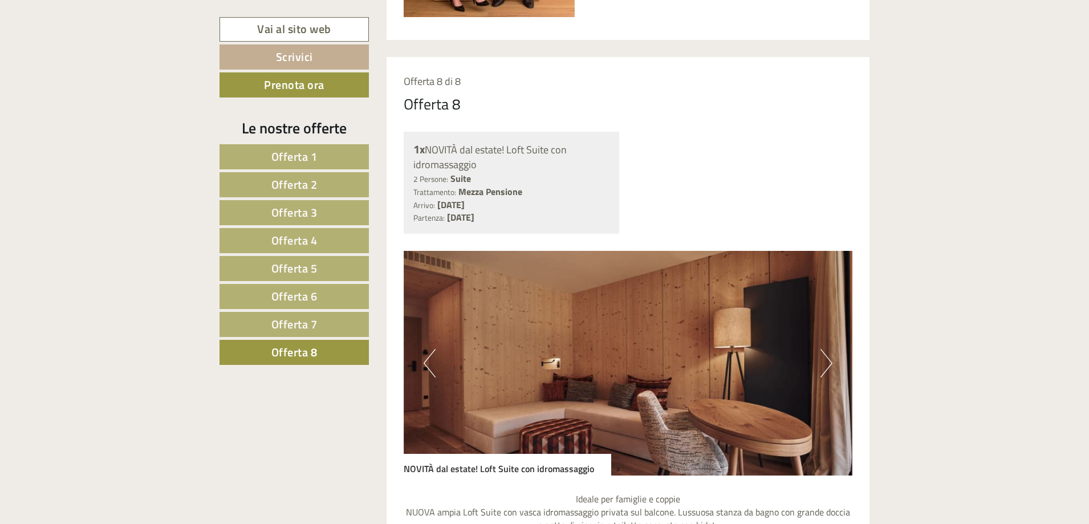
click at [331, 239] on link "Offerta 4" at bounding box center [293, 240] width 149 height 25
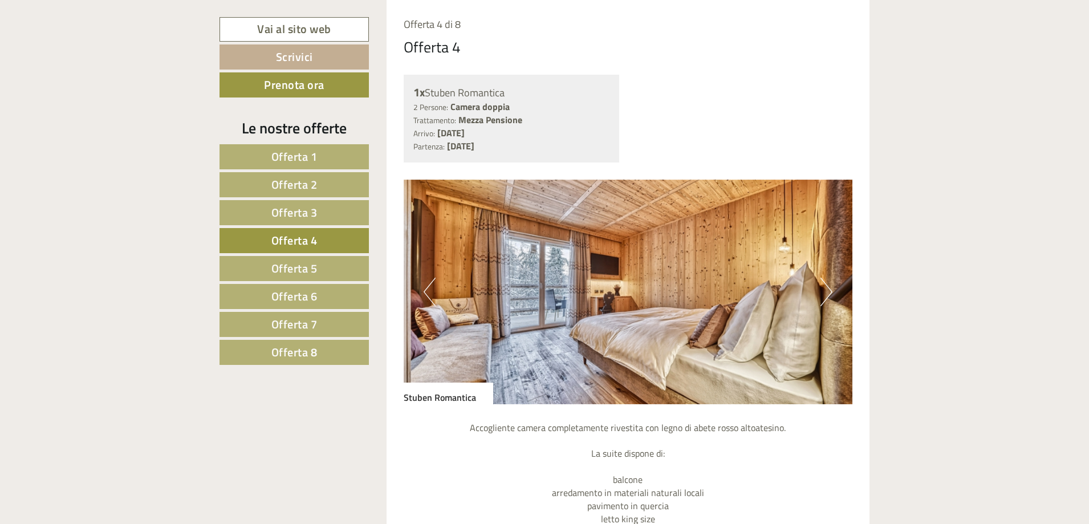
click at [817, 295] on img at bounding box center [628, 292] width 449 height 225
click at [826, 295] on button "Next" at bounding box center [826, 292] width 12 height 29
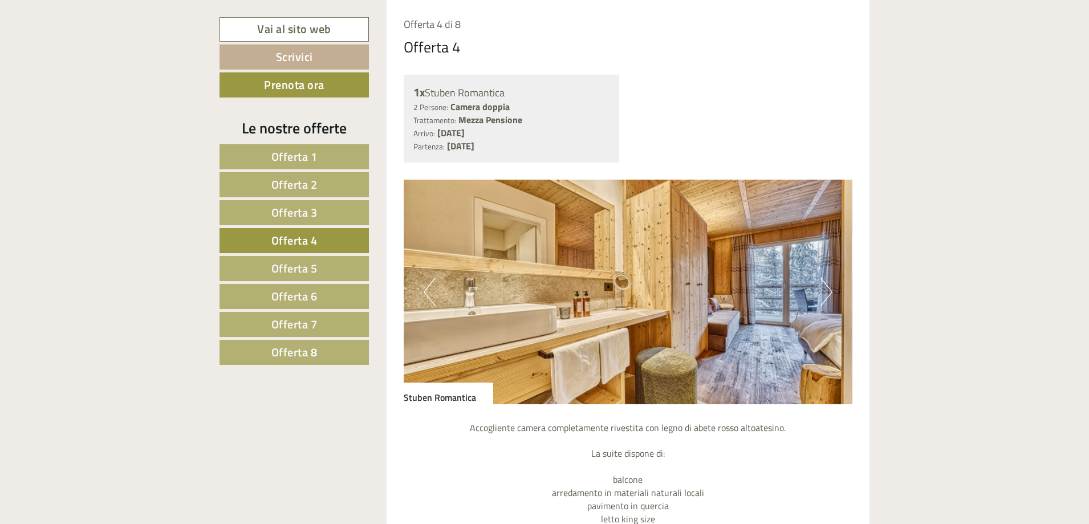
click at [826, 295] on button "Next" at bounding box center [826, 292] width 12 height 29
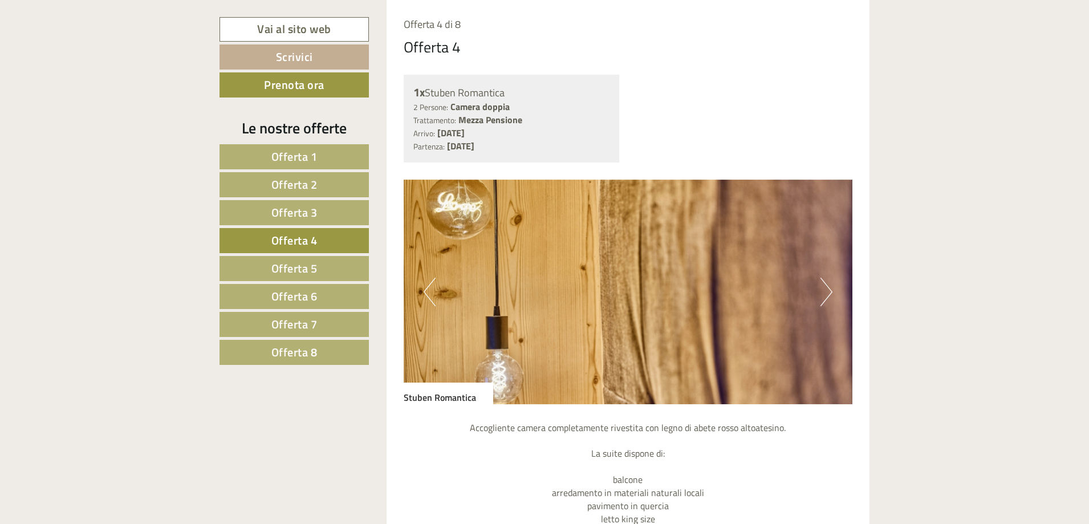
click at [303, 208] on span "Offerta 3" at bounding box center [294, 213] width 46 height 18
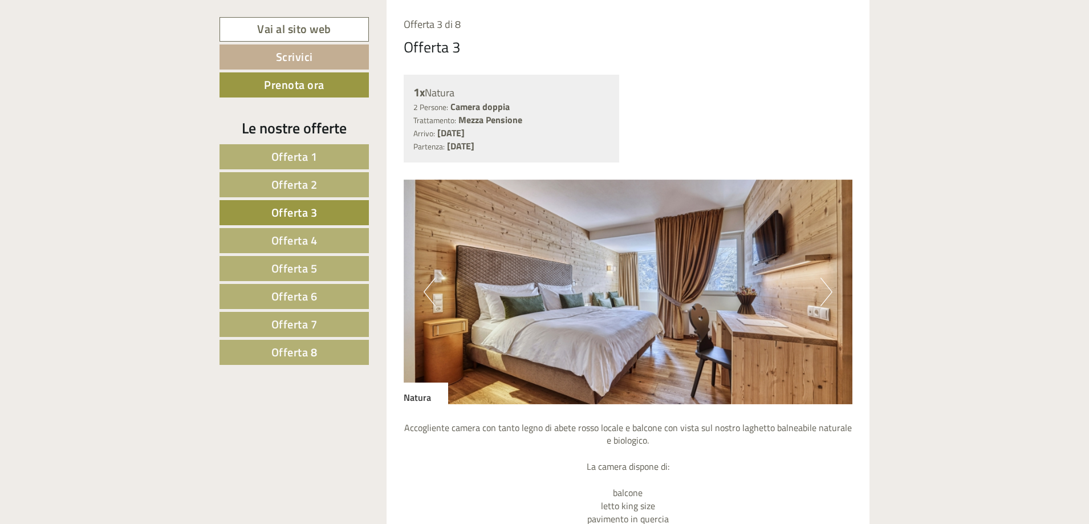
click at [311, 256] on link "Offerta 5" at bounding box center [293, 268] width 149 height 25
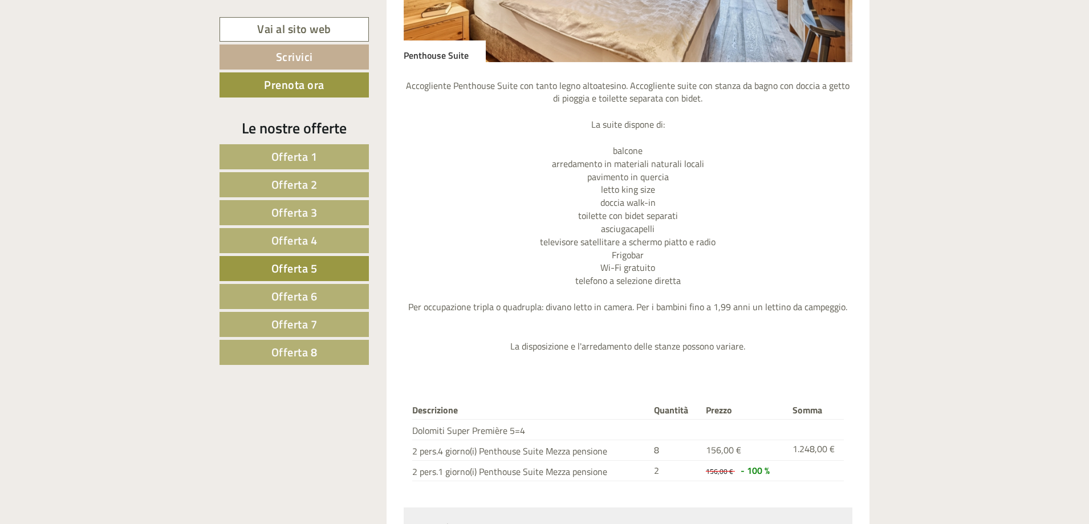
scroll to position [1070, 0]
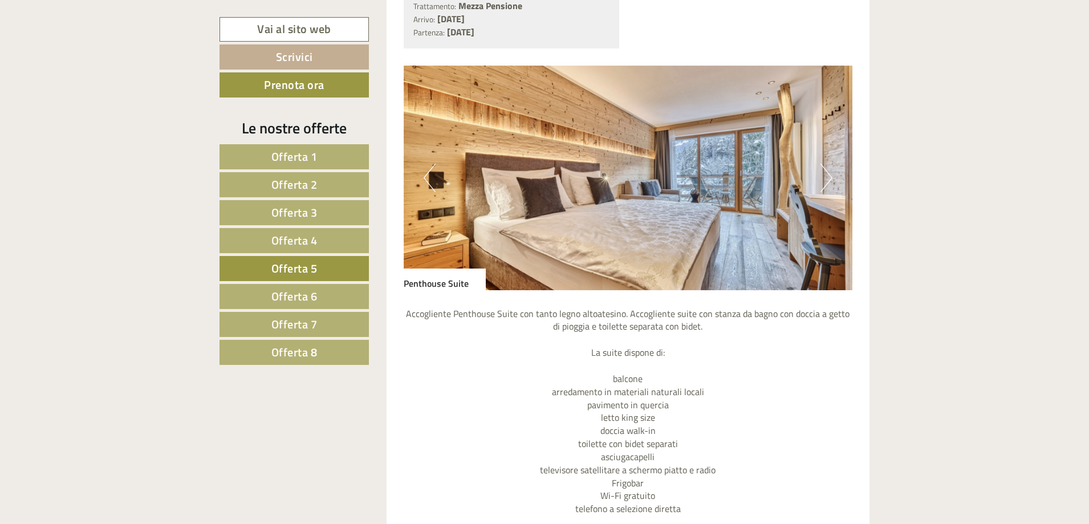
click at [826, 187] on button "Next" at bounding box center [826, 178] width 12 height 29
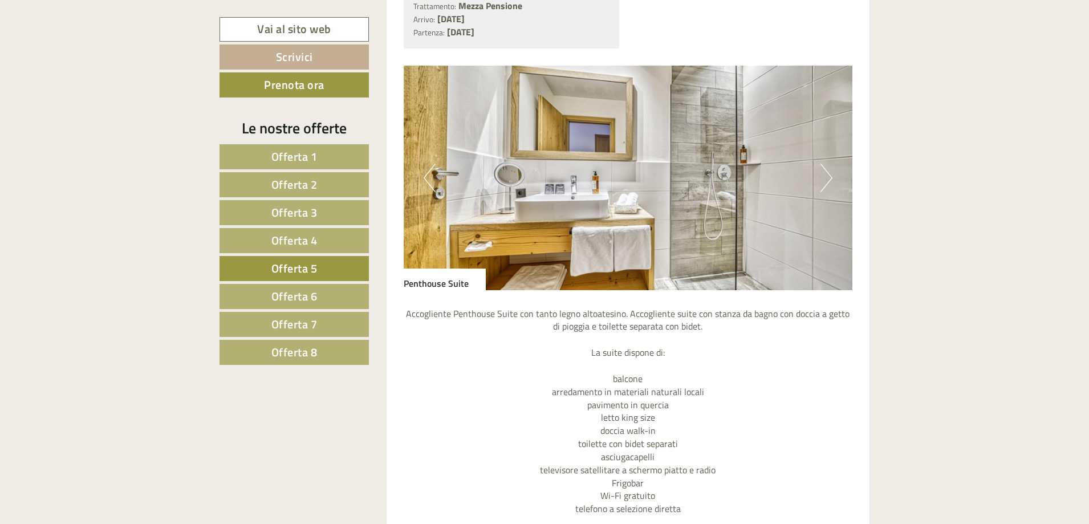
click at [826, 187] on button "Next" at bounding box center [826, 178] width 12 height 29
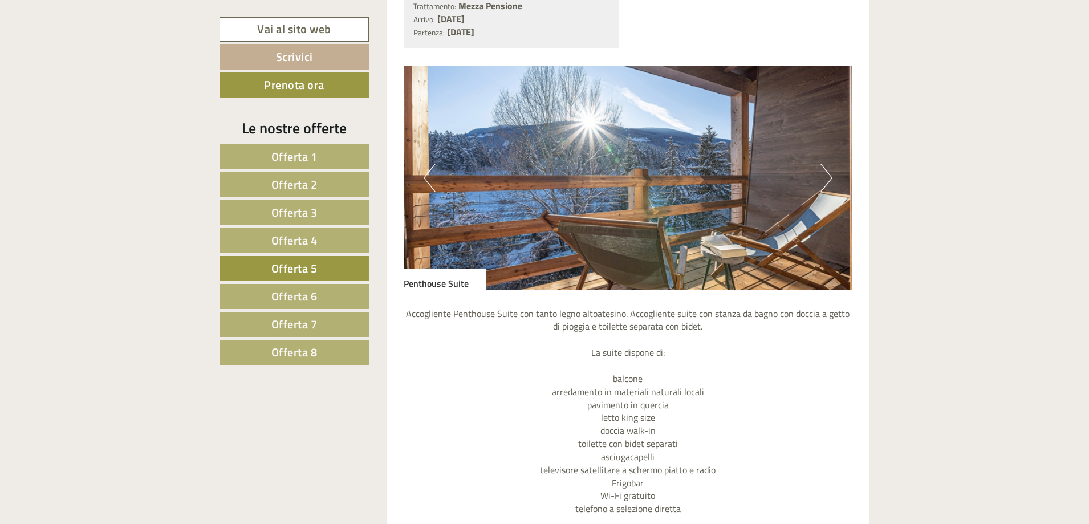
click at [826, 187] on button "Next" at bounding box center [826, 178] width 12 height 29
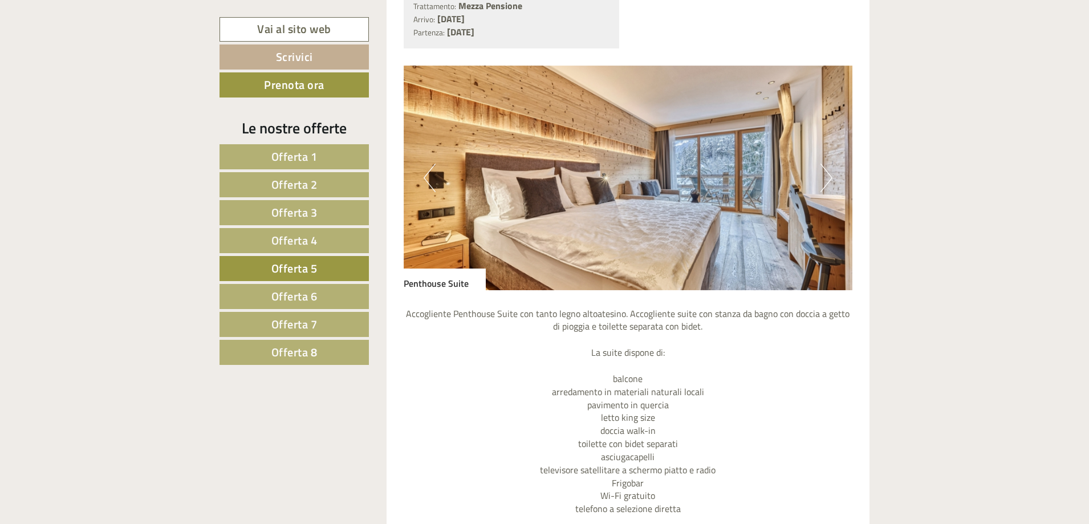
click at [280, 243] on span "Offerta 4" at bounding box center [294, 240] width 46 height 18
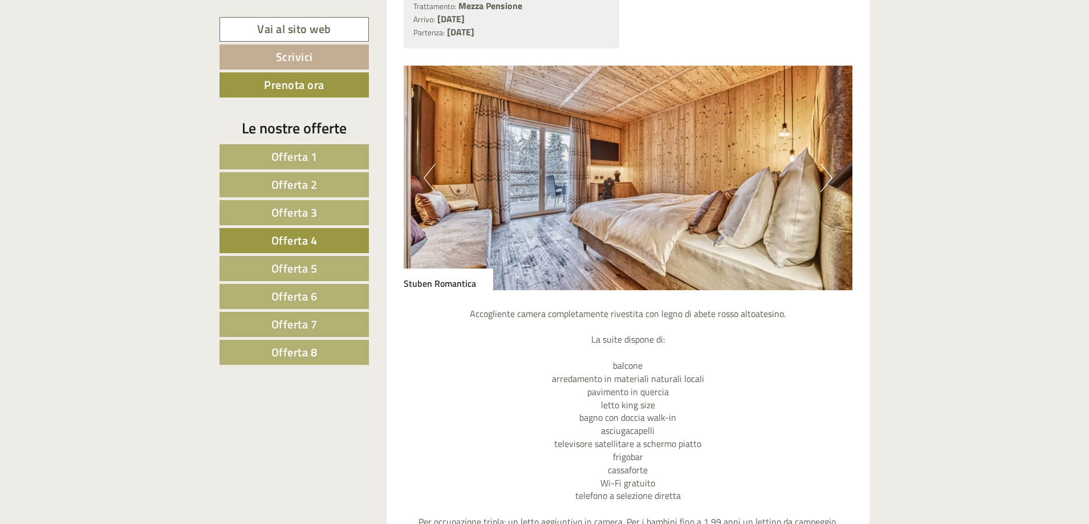
click at [821, 178] on button "Next" at bounding box center [826, 178] width 12 height 29
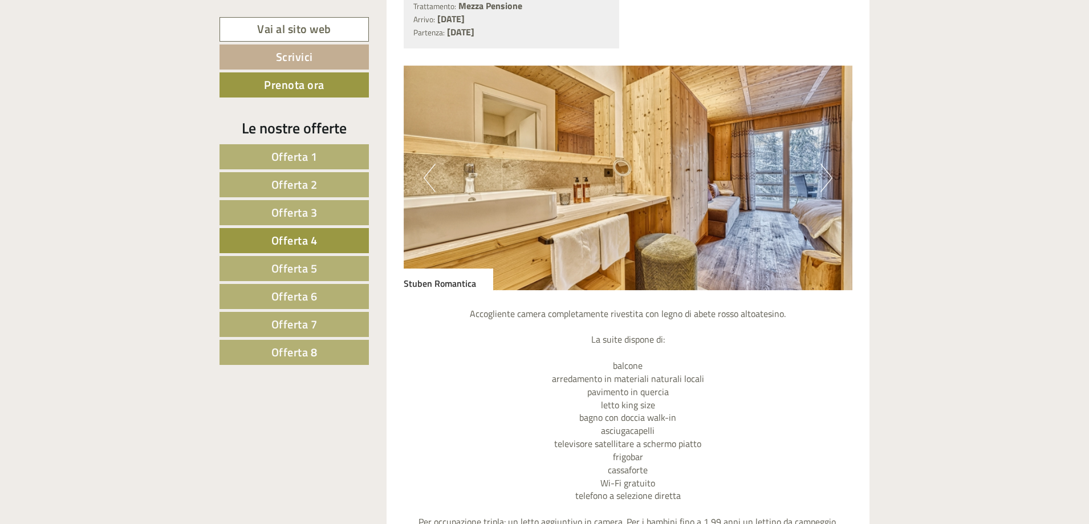
click at [821, 178] on button "Next" at bounding box center [826, 178] width 12 height 29
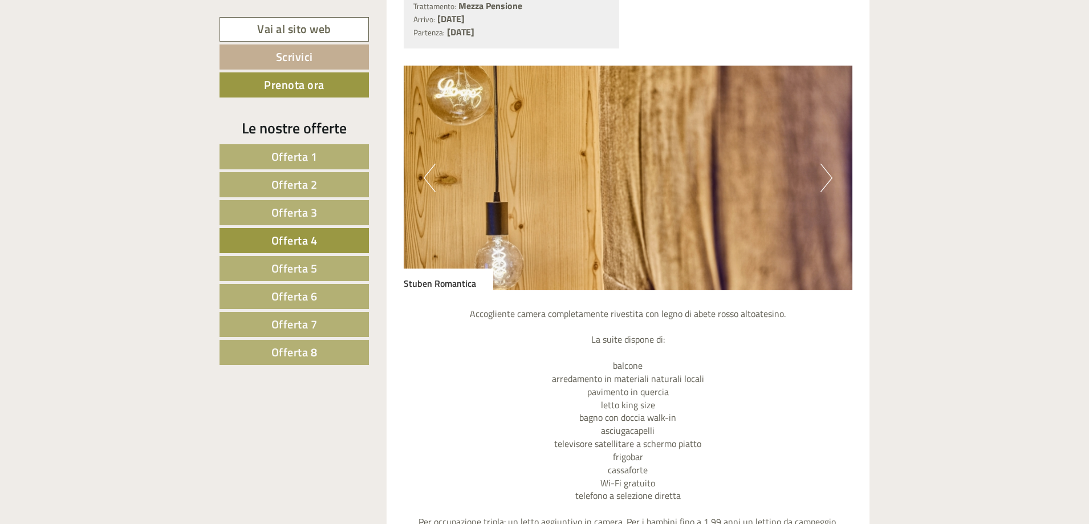
click at [821, 178] on button "Next" at bounding box center [826, 178] width 12 height 29
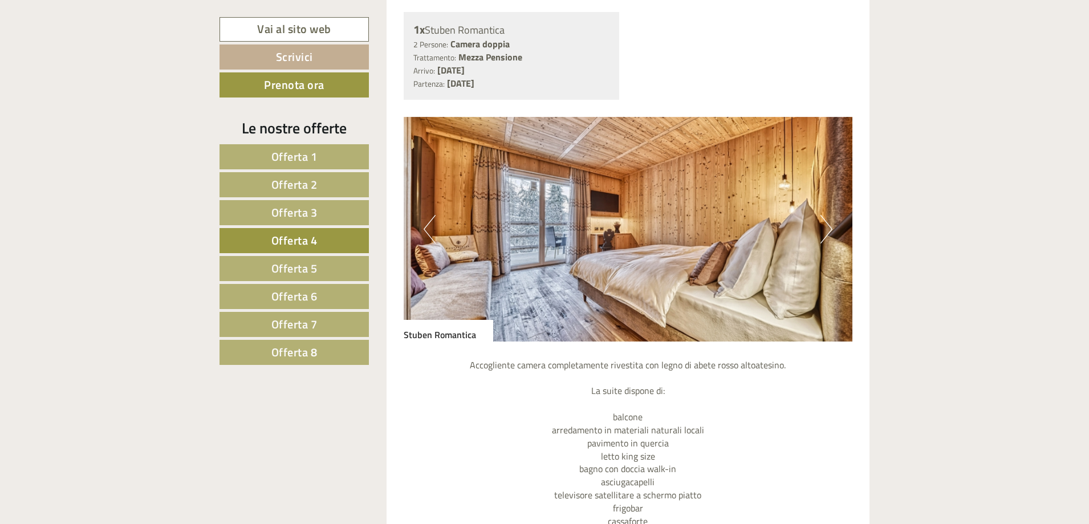
scroll to position [1013, 0]
